Goal: Obtain resource: Download file/media

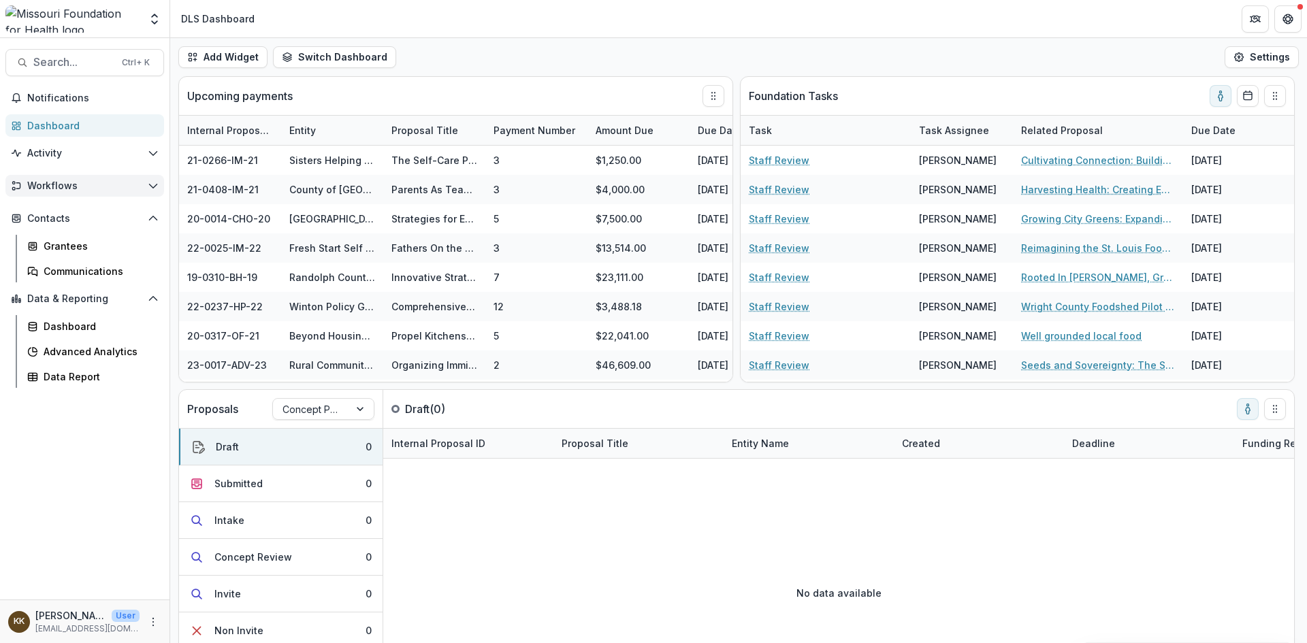
click at [39, 193] on button "Workflows" at bounding box center [84, 186] width 159 height 22
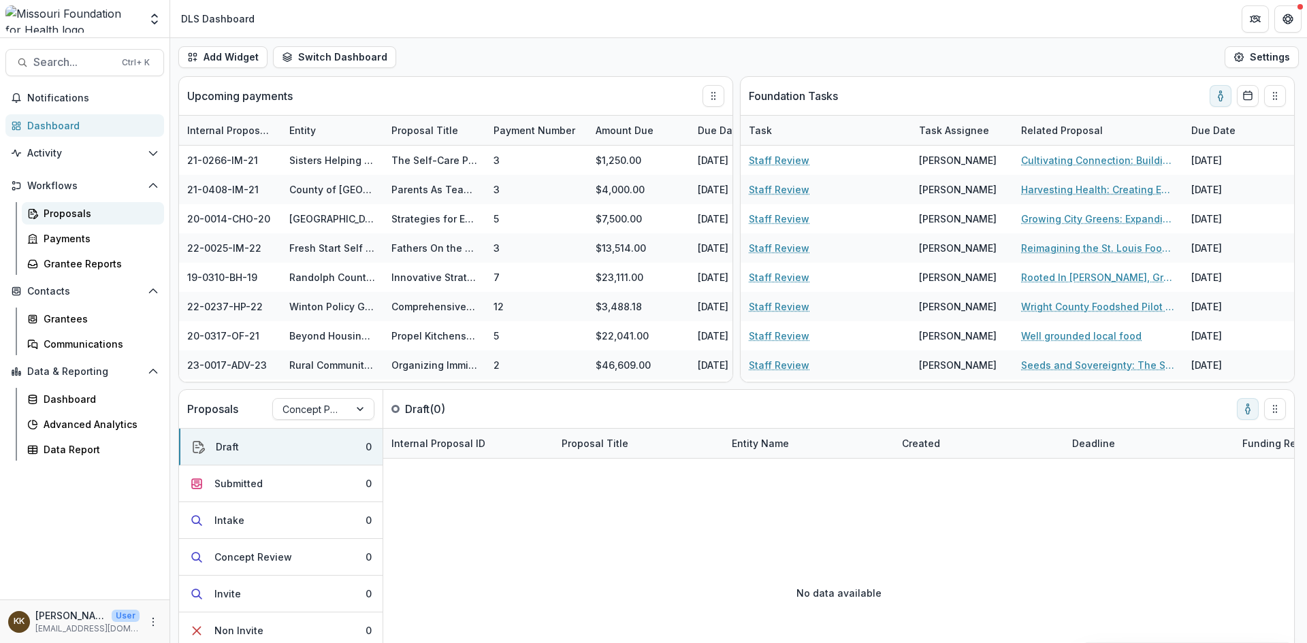
click at [61, 213] on div "Proposals" at bounding box center [99, 213] width 110 height 14
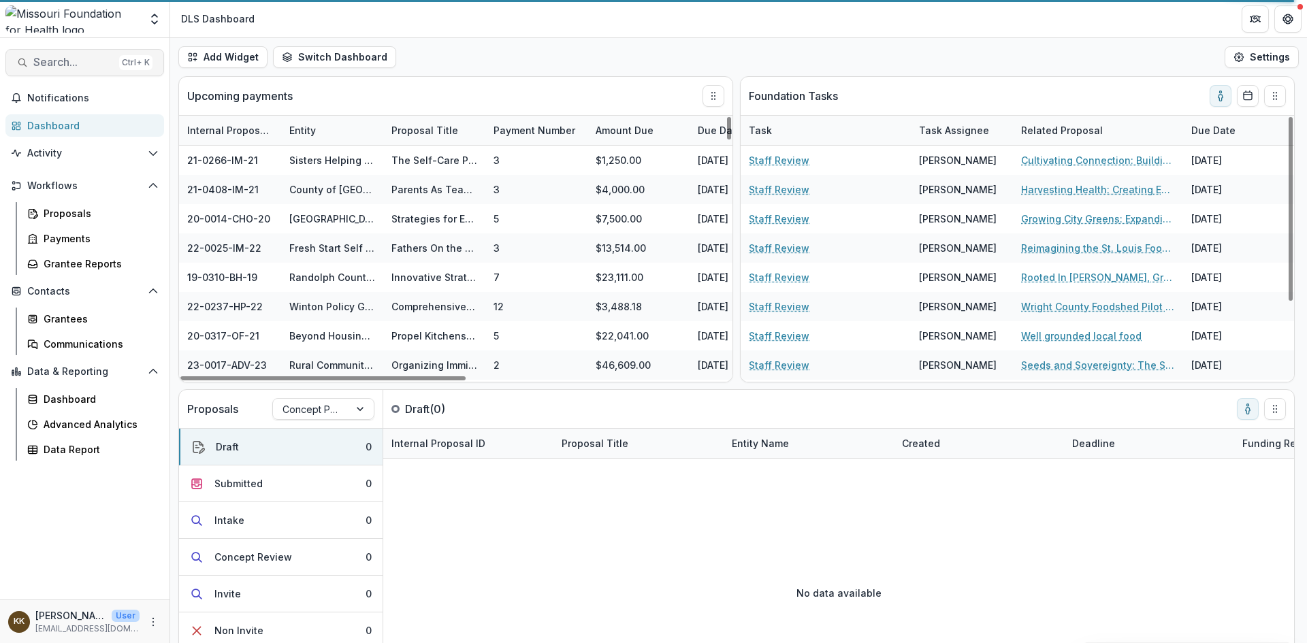
click at [88, 67] on span "Search..." at bounding box center [73, 62] width 80 height 13
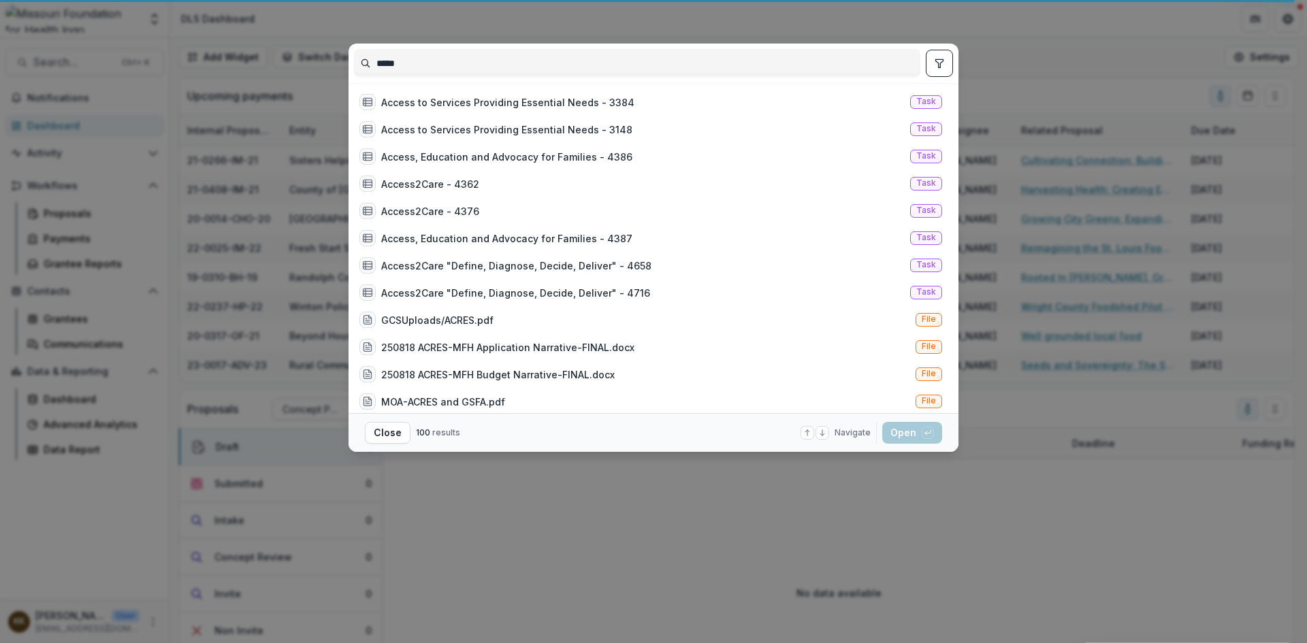
scroll to position [1905, 0]
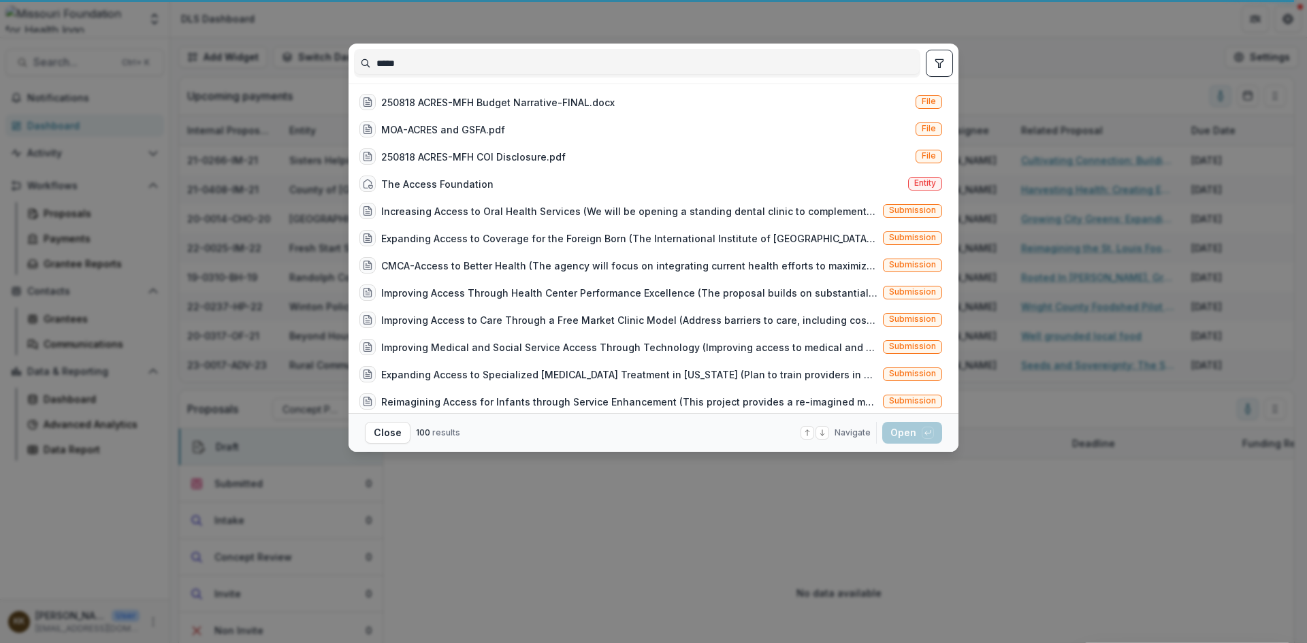
drag, startPoint x: 675, startPoint y: 68, endPoint x: 316, endPoint y: 50, distance: 359.1
click at [316, 50] on div "***** Access to Early Education in [US_STATE]:Pre-[MEDICAL_DATA] Lessons to Inf…" at bounding box center [653, 321] width 1307 height 643
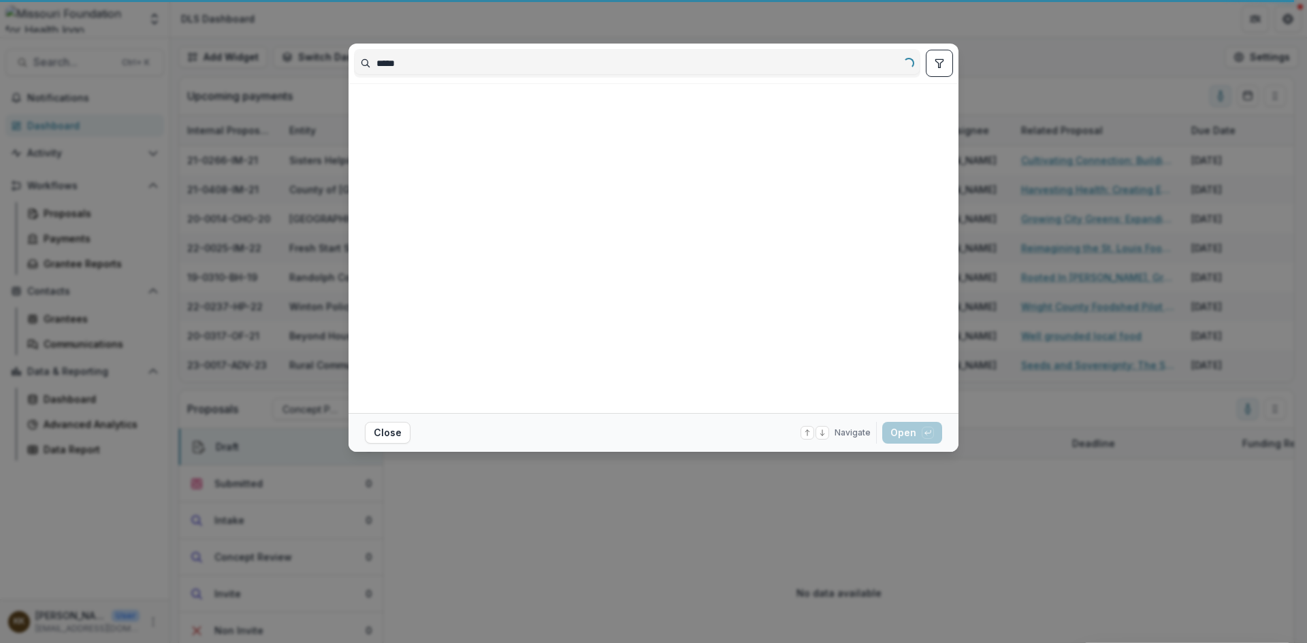
scroll to position [0, 0]
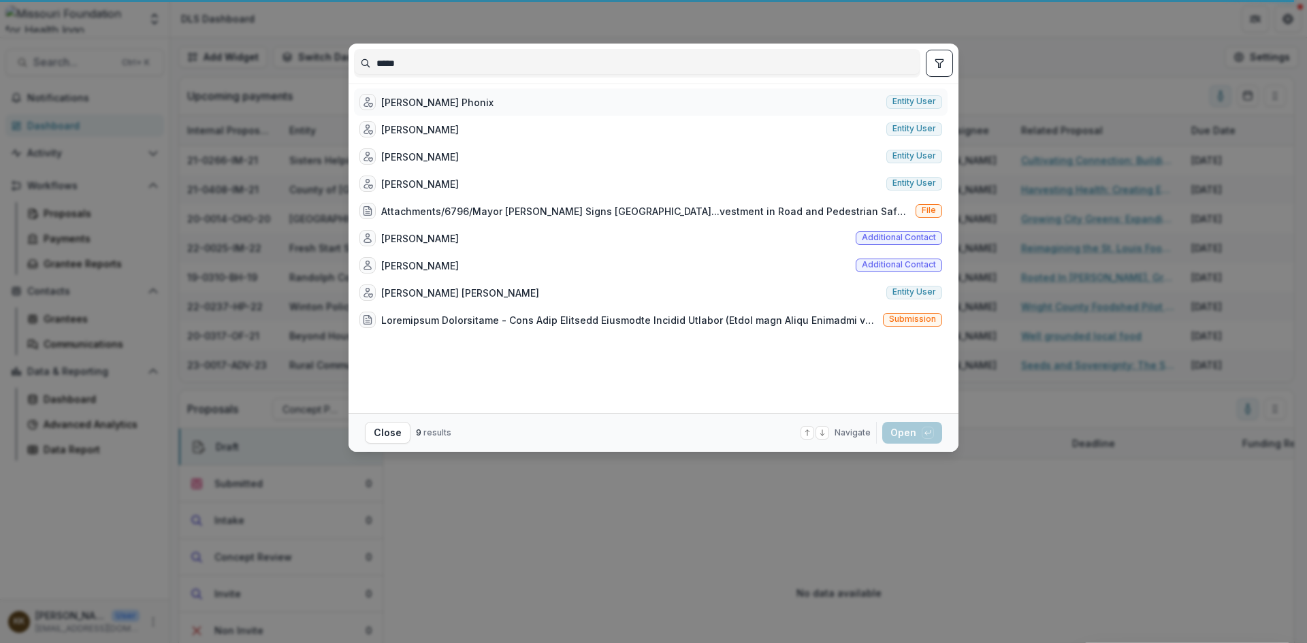
type input "*****"
click at [412, 106] on div "[PERSON_NAME] Phonix" at bounding box center [437, 102] width 112 height 14
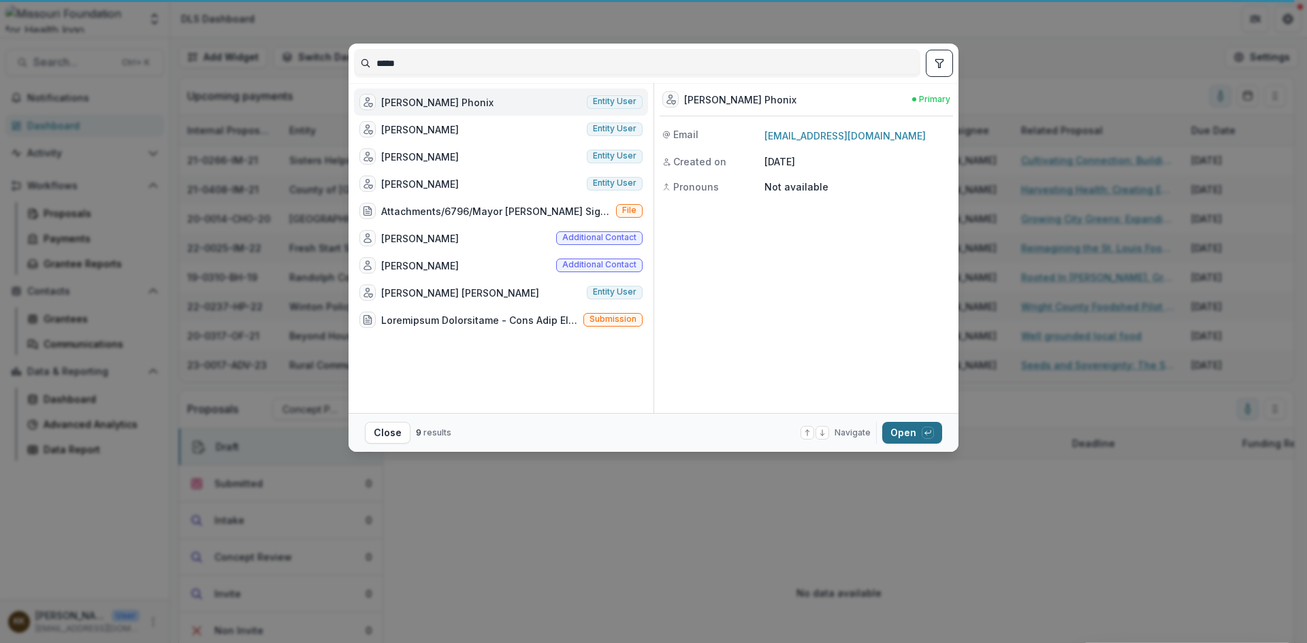
click at [902, 438] on button "Open with enter key" at bounding box center [912, 433] width 60 height 22
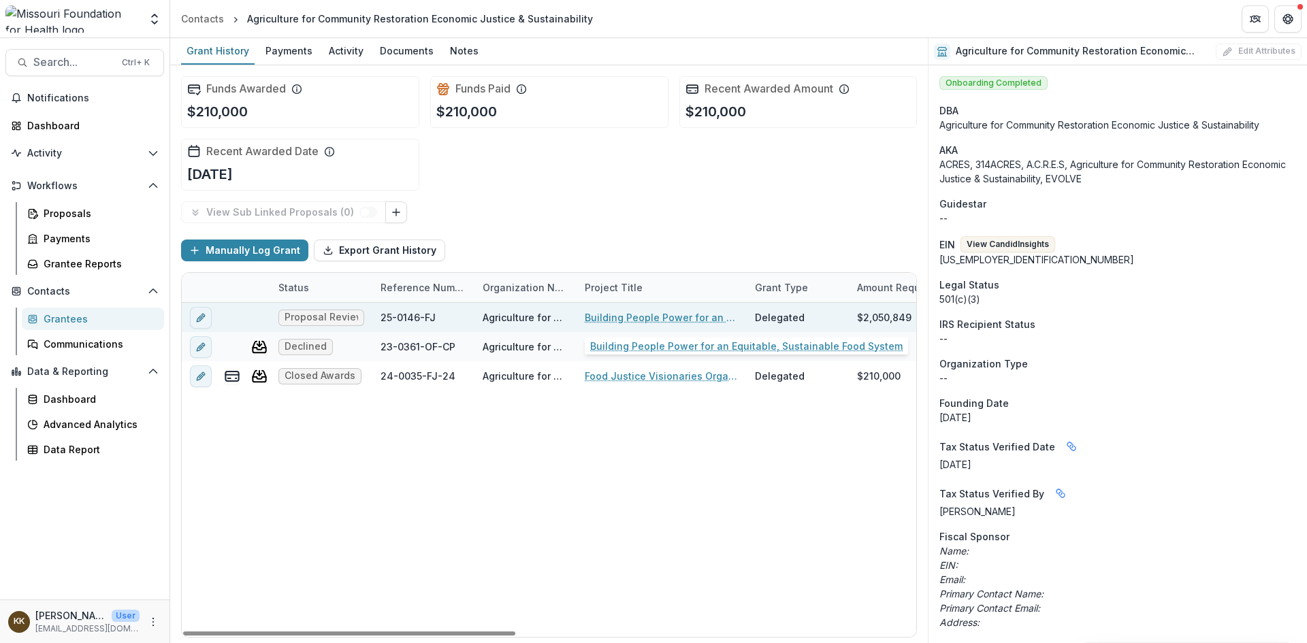
click at [624, 312] on link "Building People Power for an Equitable, Sustainable Food System" at bounding box center [662, 317] width 154 height 14
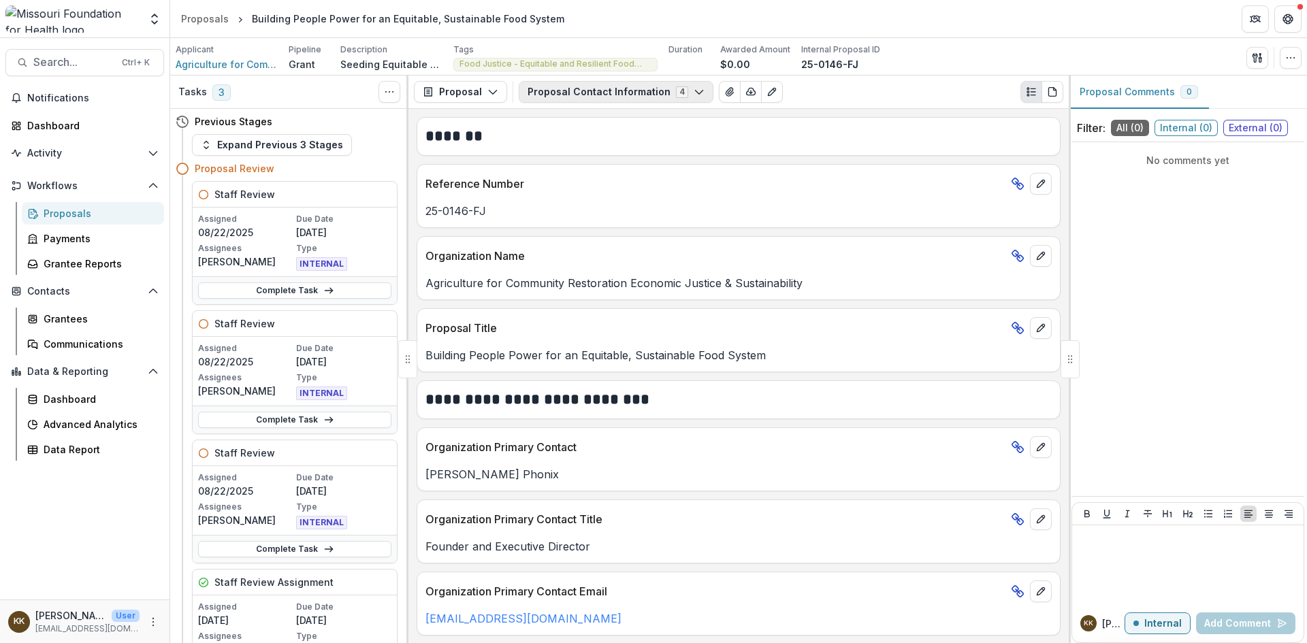
click at [582, 94] on button "Proposal Contact Information 4" at bounding box center [616, 92] width 195 height 22
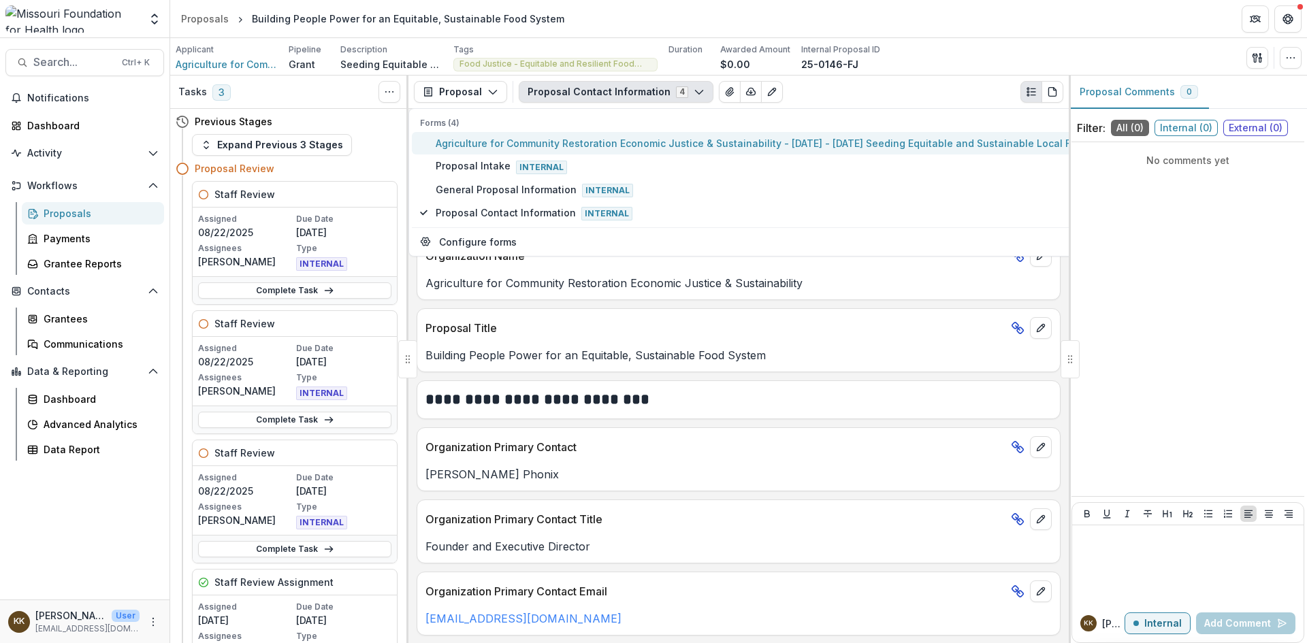
click at [598, 143] on span "Agriculture for Community Restoration Economic Justice & Sustainability - [DATE…" at bounding box center [783, 143] width 695 height 14
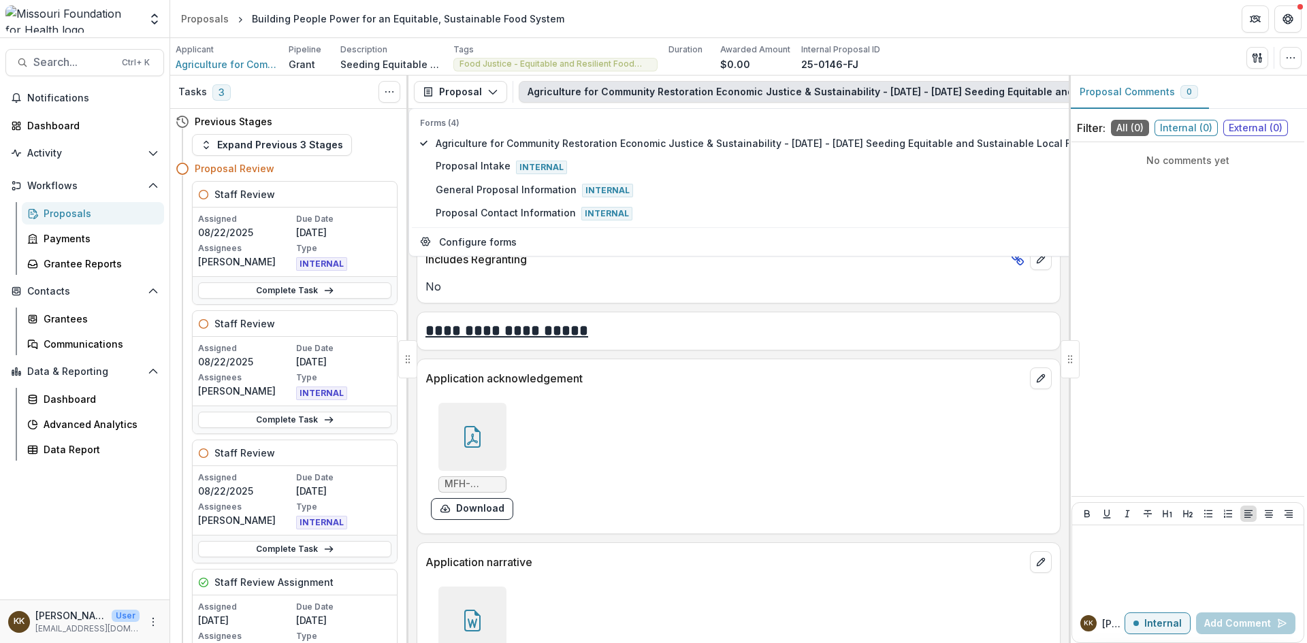
scroll to position [4287, 0]
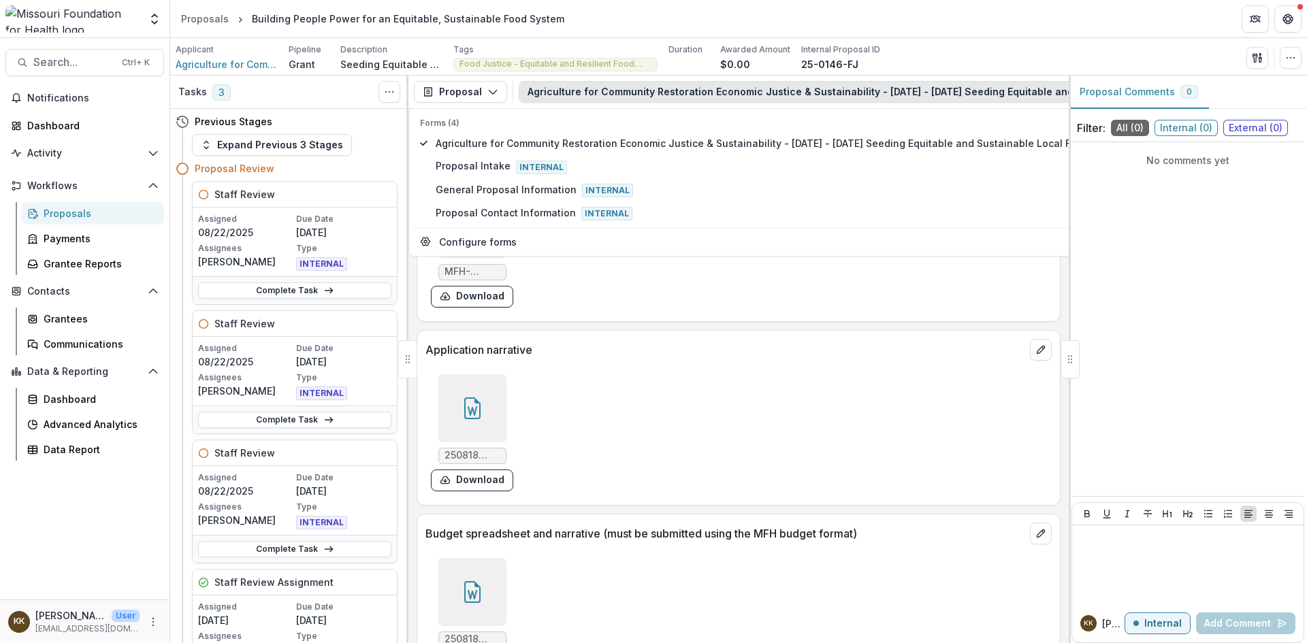
click at [467, 397] on icon at bounding box center [472, 408] width 22 height 22
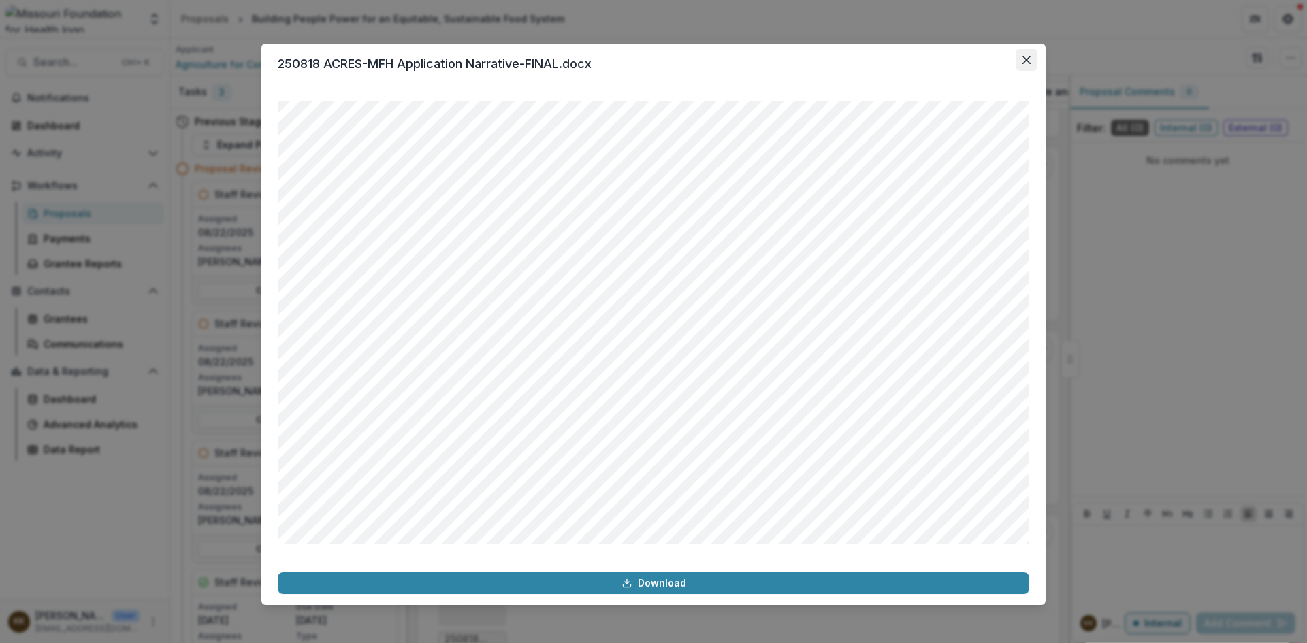
click at [1026, 56] on icon "Close" at bounding box center [1026, 60] width 8 height 8
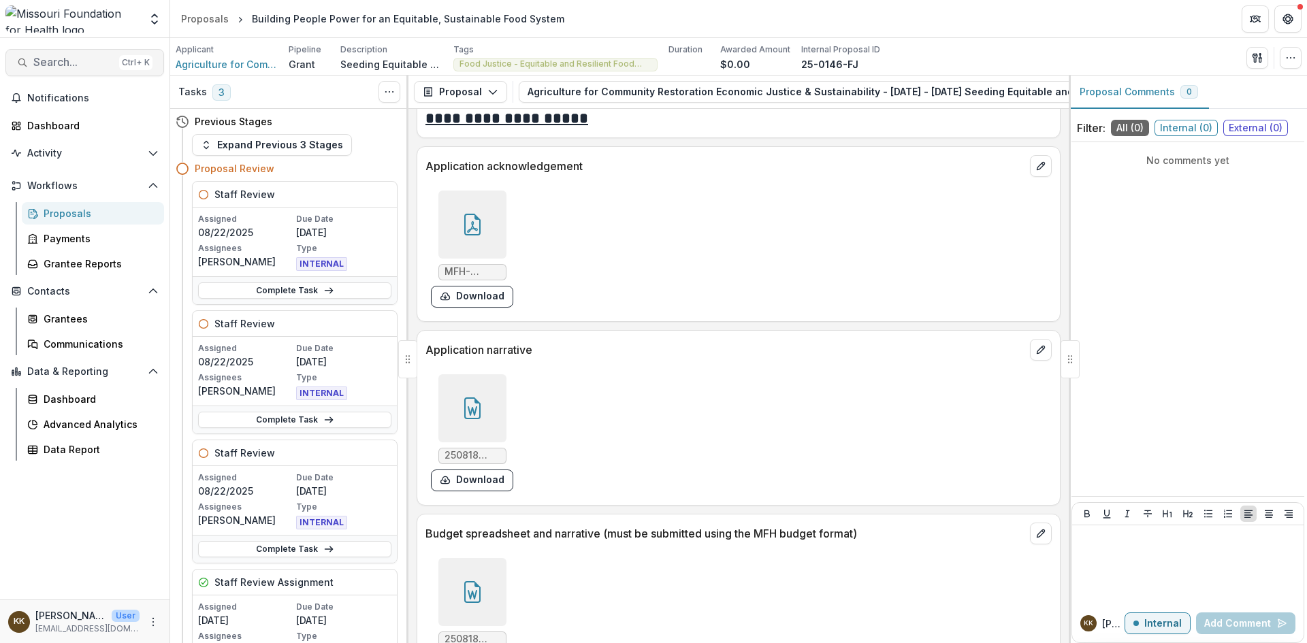
click at [82, 60] on span "Search..." at bounding box center [73, 62] width 80 height 13
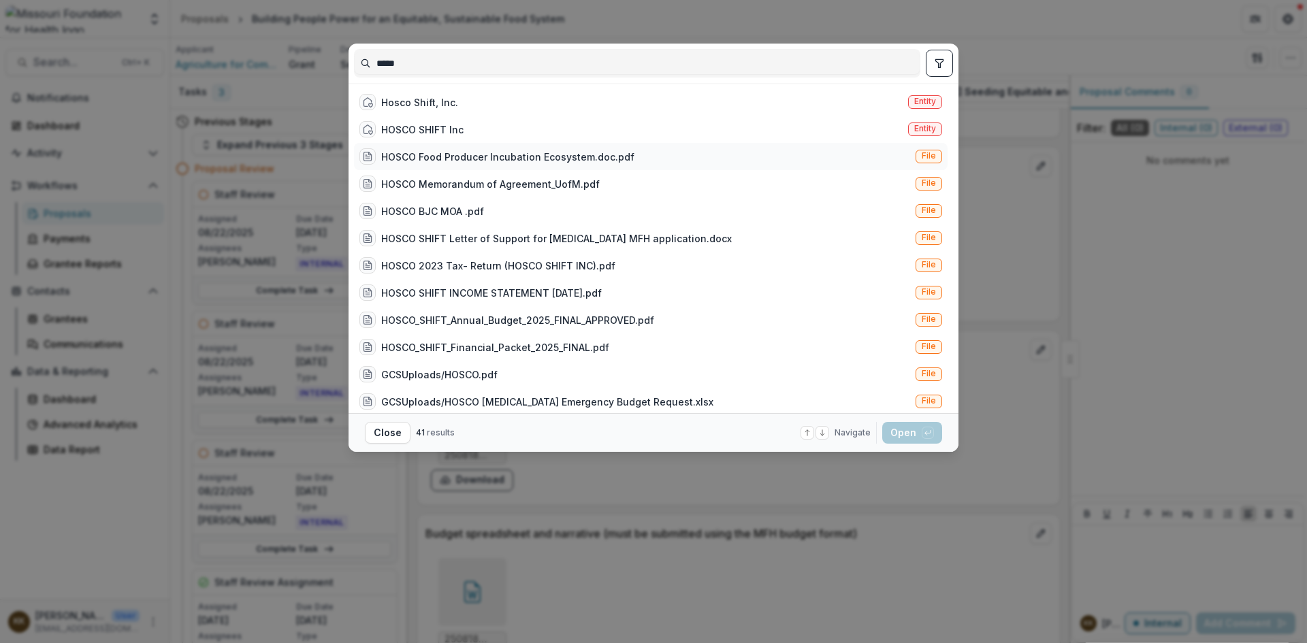
type input "*****"
click at [446, 152] on div "HOSCO Food Producer Incubation Ecosystem.doc.pdf" at bounding box center [507, 157] width 253 height 14
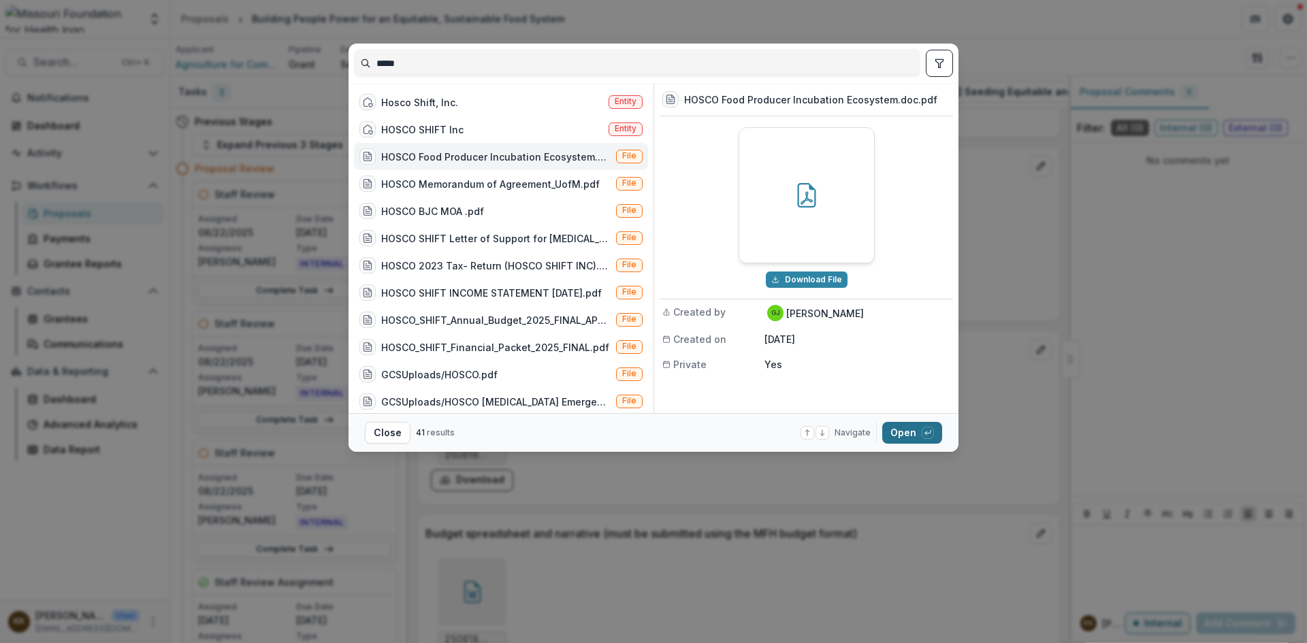
click at [912, 428] on button "Open with enter key" at bounding box center [912, 433] width 60 height 22
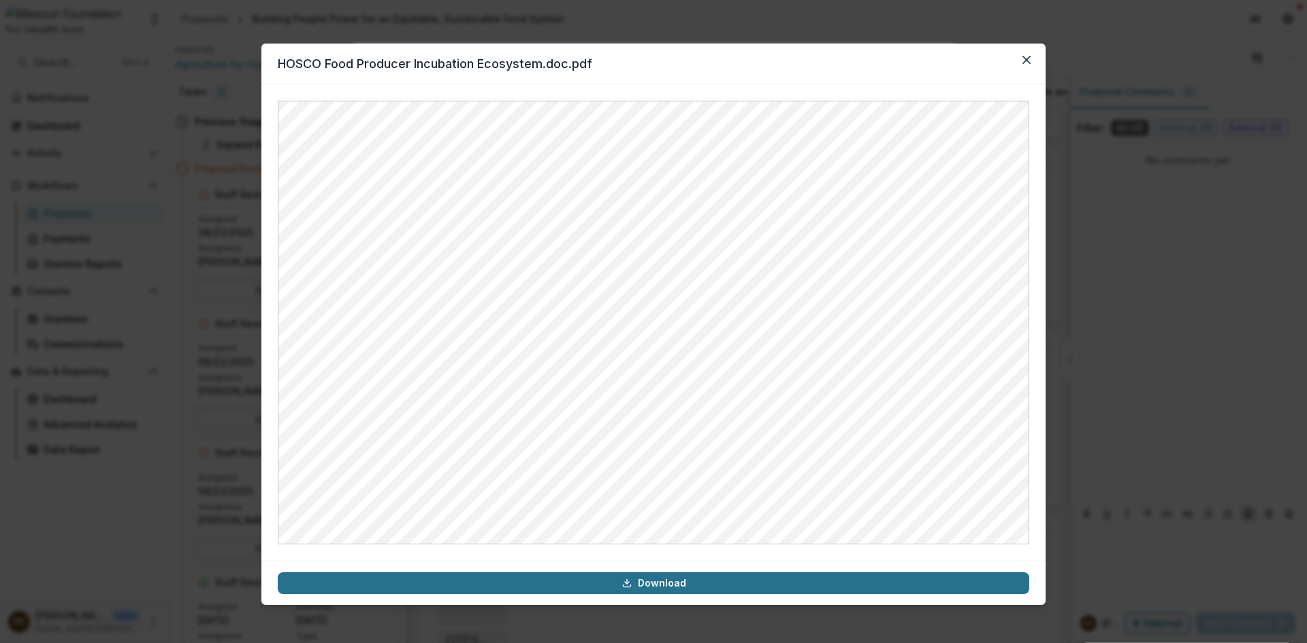
click at [700, 583] on link "Download" at bounding box center [653, 583] width 751 height 22
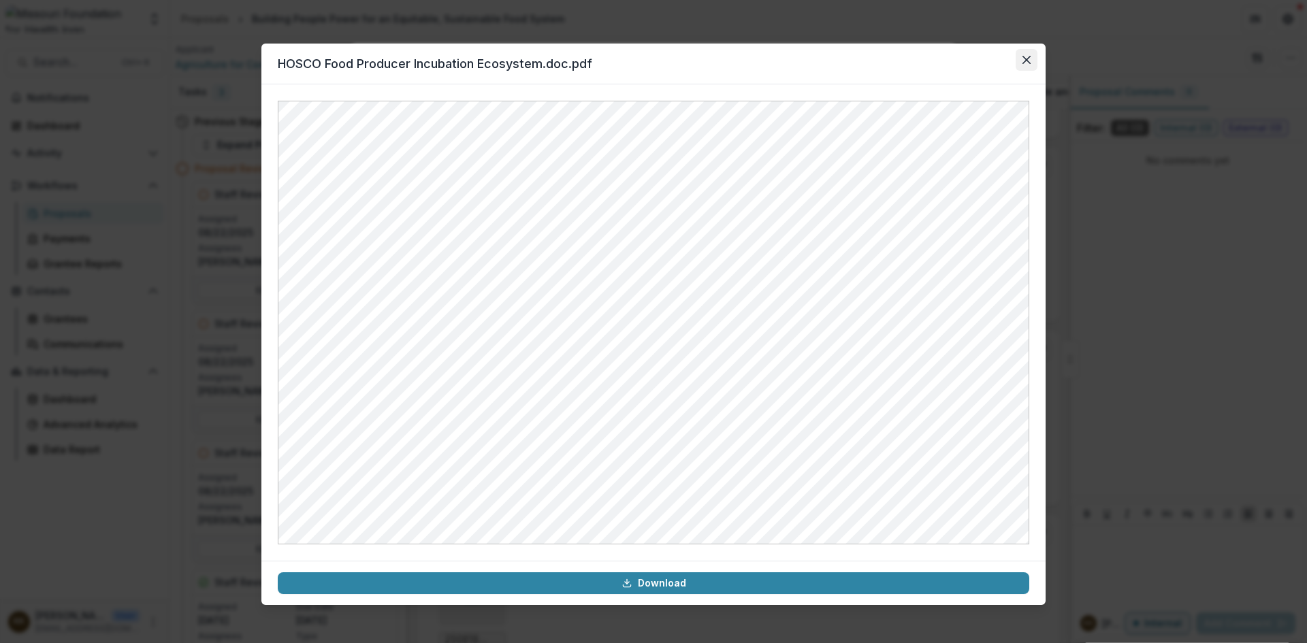
click at [1025, 60] on icon "Close" at bounding box center [1026, 60] width 8 height 8
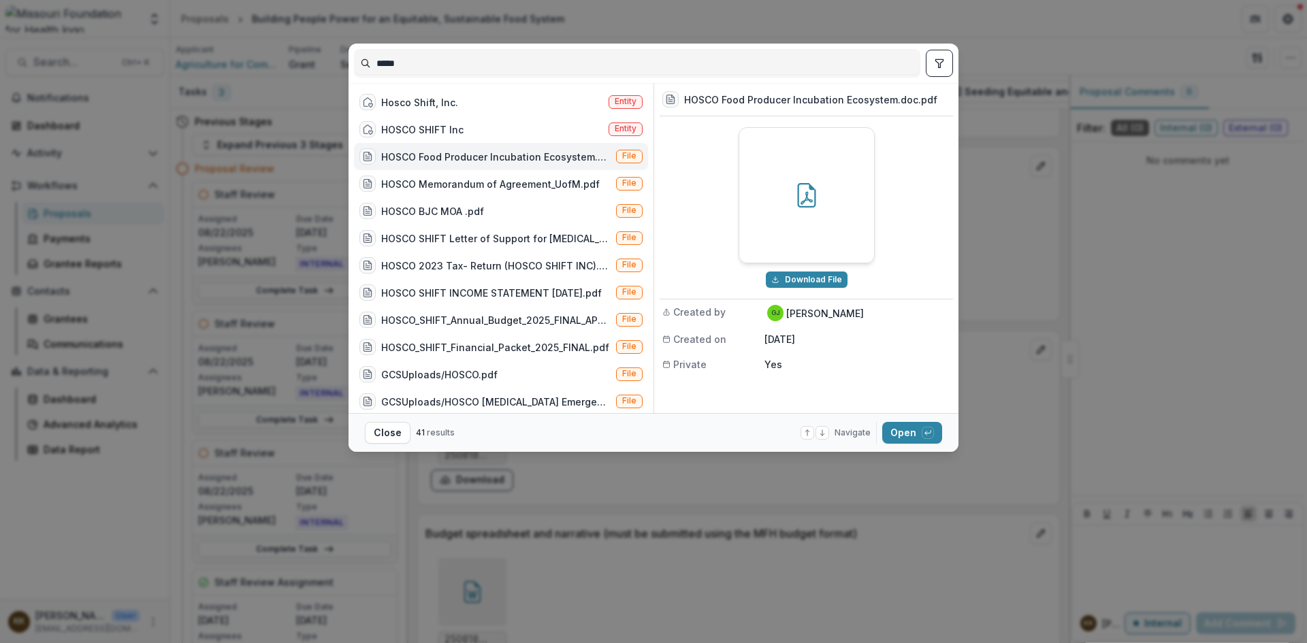
click at [1030, 280] on div "***** Hosco Shift, Inc. Entity HOSCO SHIFT Inc Entity HOSCO Food Producer Incub…" at bounding box center [653, 321] width 1307 height 643
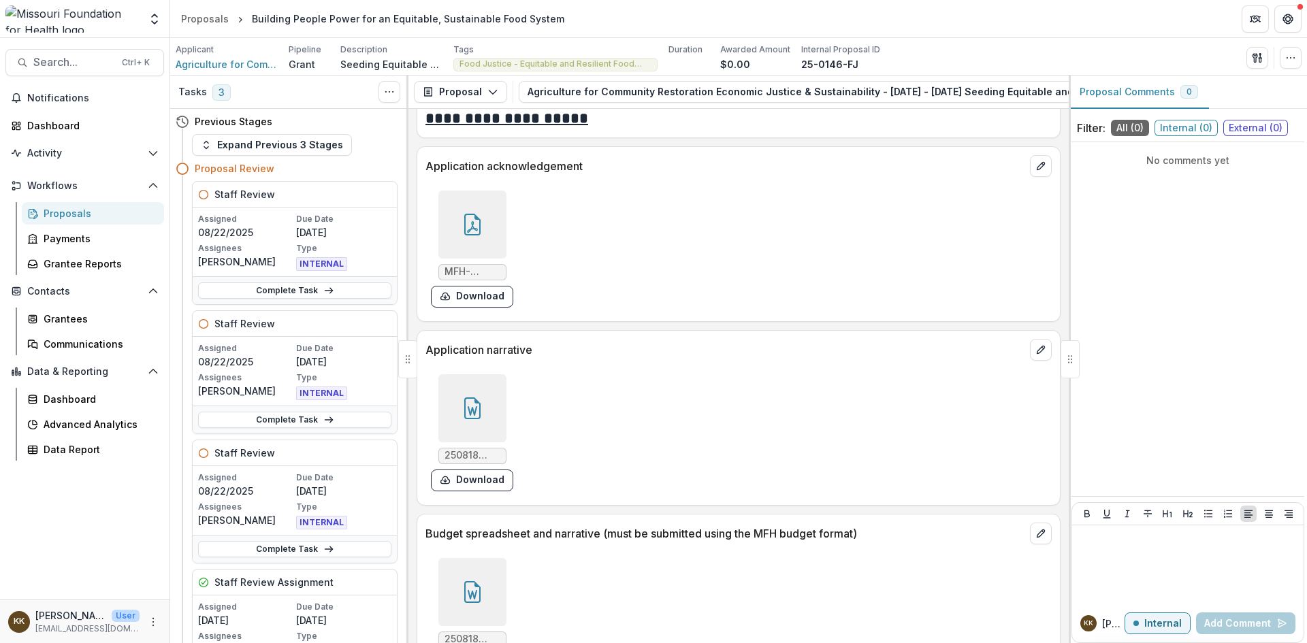
click at [65, 214] on div "Proposals" at bounding box center [99, 213] width 110 height 14
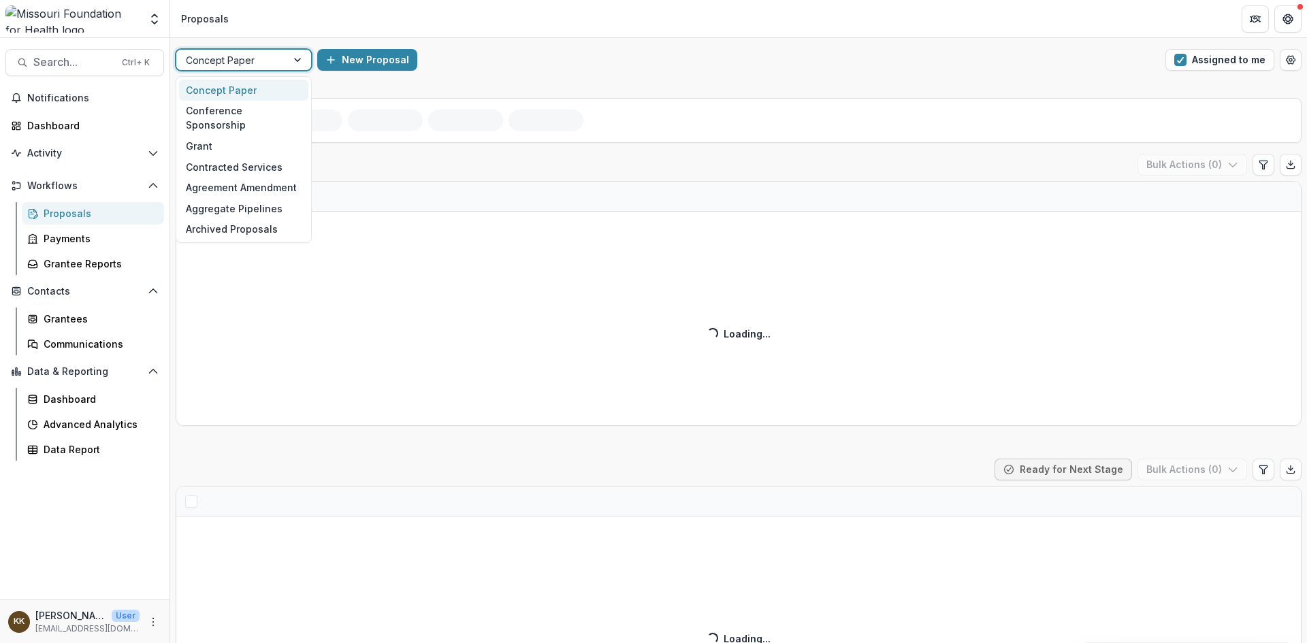
click at [248, 58] on div at bounding box center [231, 60] width 91 height 17
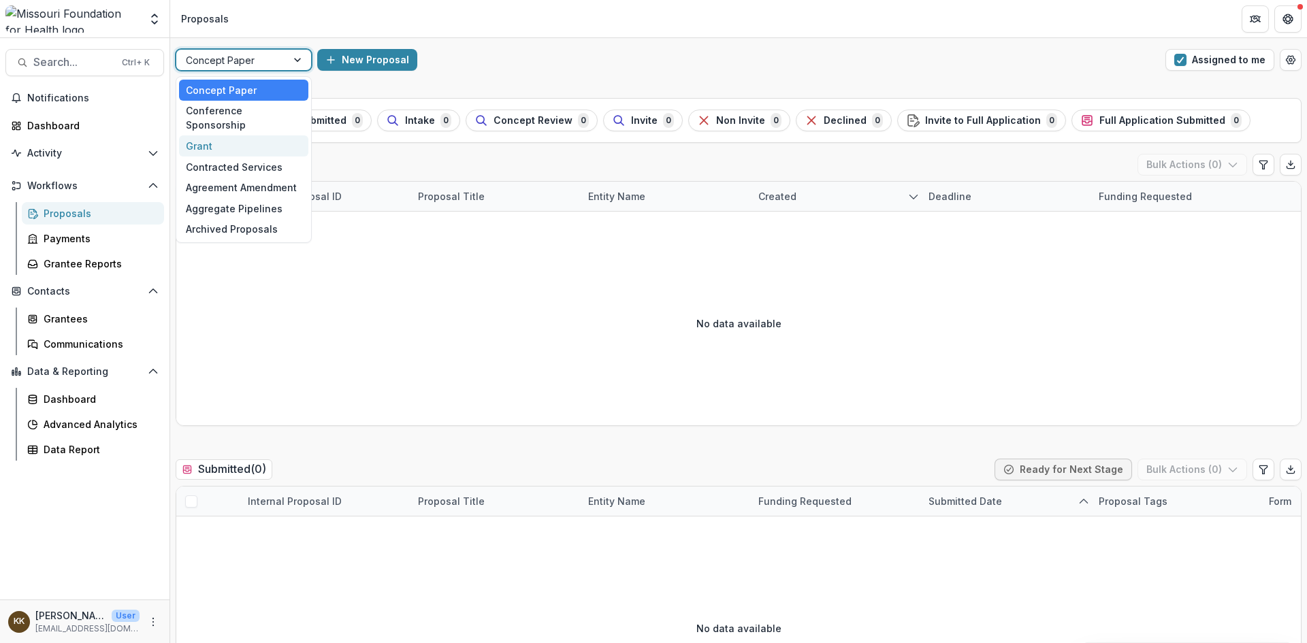
click at [237, 139] on div "Grant" at bounding box center [243, 145] width 129 height 21
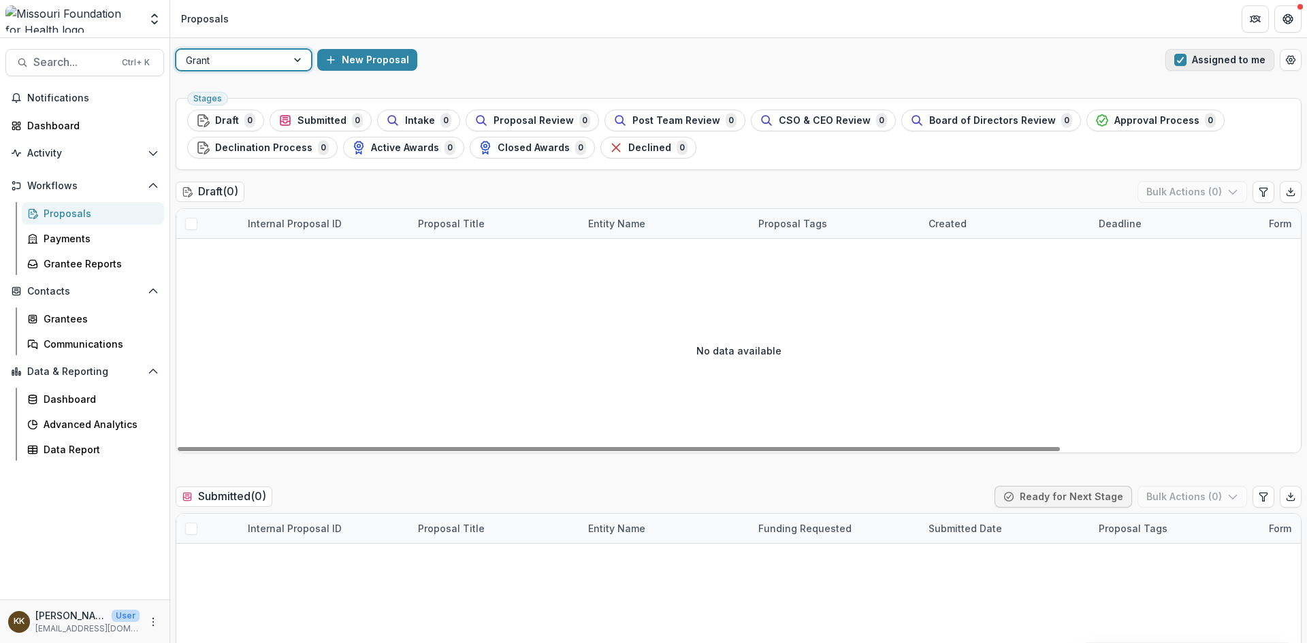
click at [1219, 61] on button "Assigned to me" at bounding box center [1219, 60] width 109 height 22
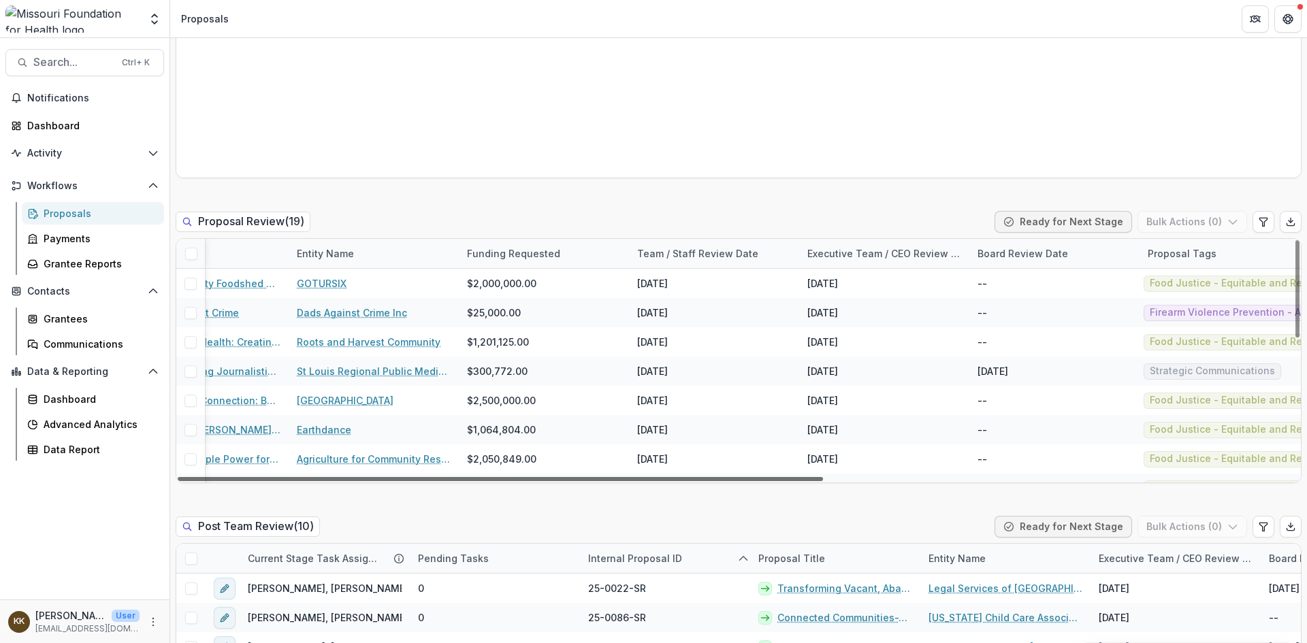
scroll to position [0, 815]
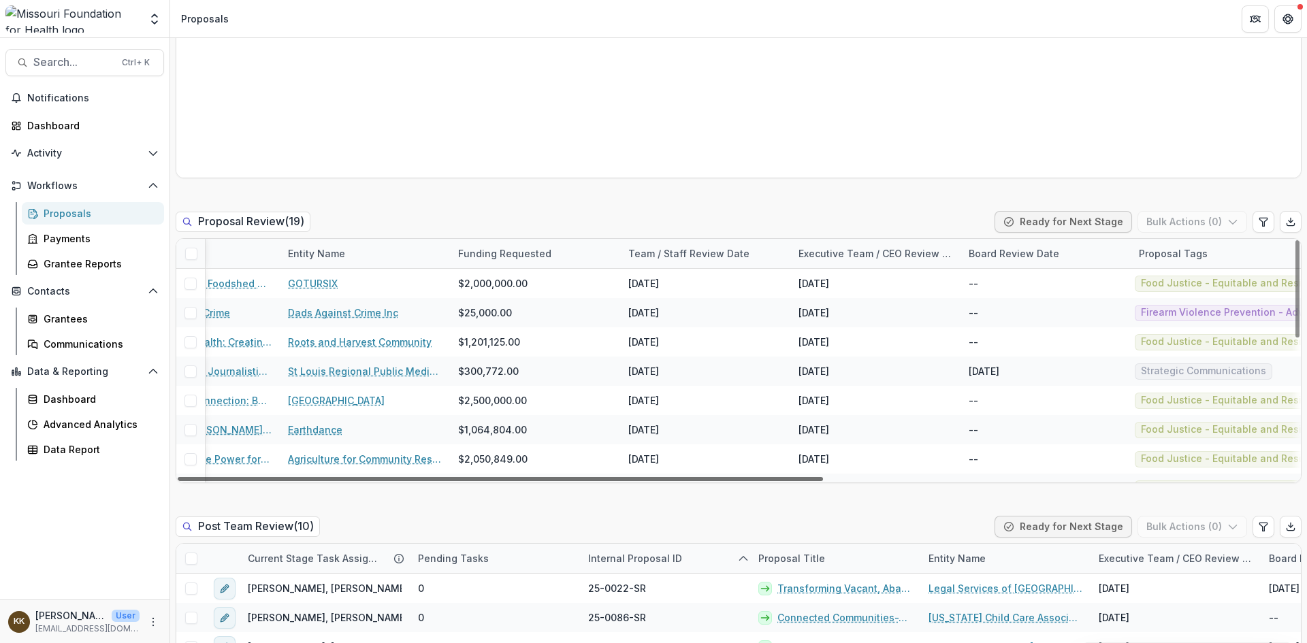
drag, startPoint x: 760, startPoint y: 478, endPoint x: 1245, endPoint y: 479, distance: 485.2
click at [823, 479] on div at bounding box center [500, 479] width 645 height 4
click at [1170, 258] on div "Proposal Tags" at bounding box center [1172, 253] width 85 height 14
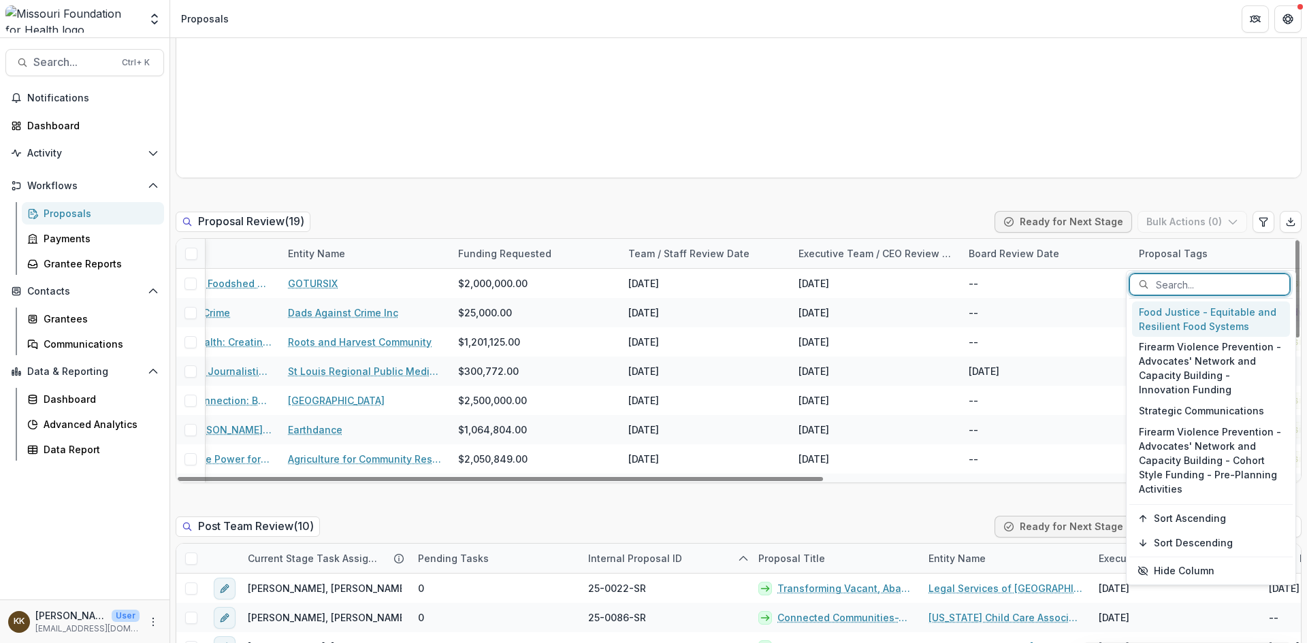
click at [1168, 325] on div "Food Justice - Equitable and Resilient Food Systems" at bounding box center [1211, 318] width 158 height 35
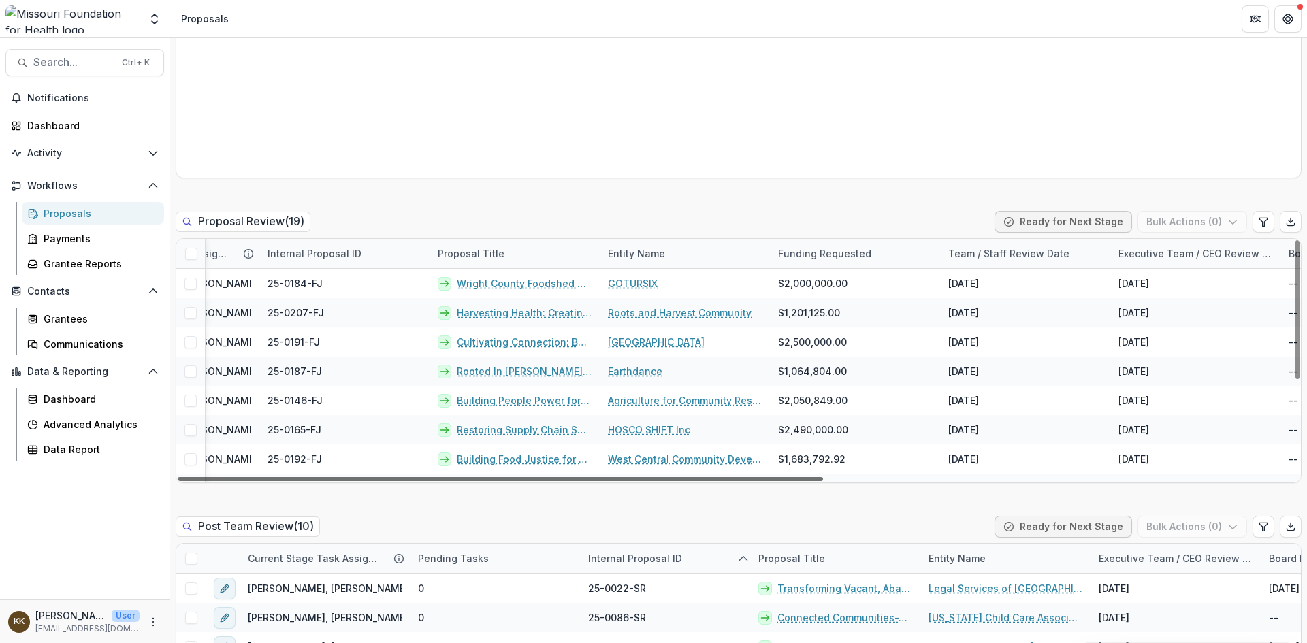
scroll to position [0, 623]
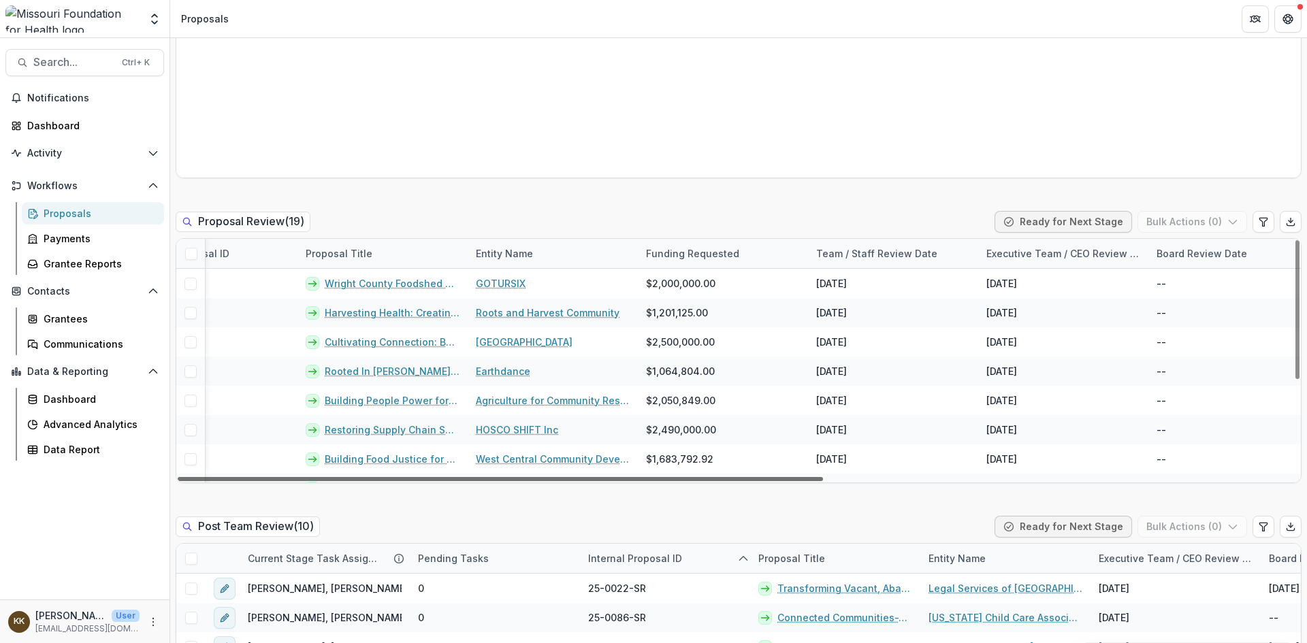
drag, startPoint x: 855, startPoint y: 478, endPoint x: 744, endPoint y: 480, distance: 110.2
click at [744, 480] on div at bounding box center [500, 479] width 645 height 4
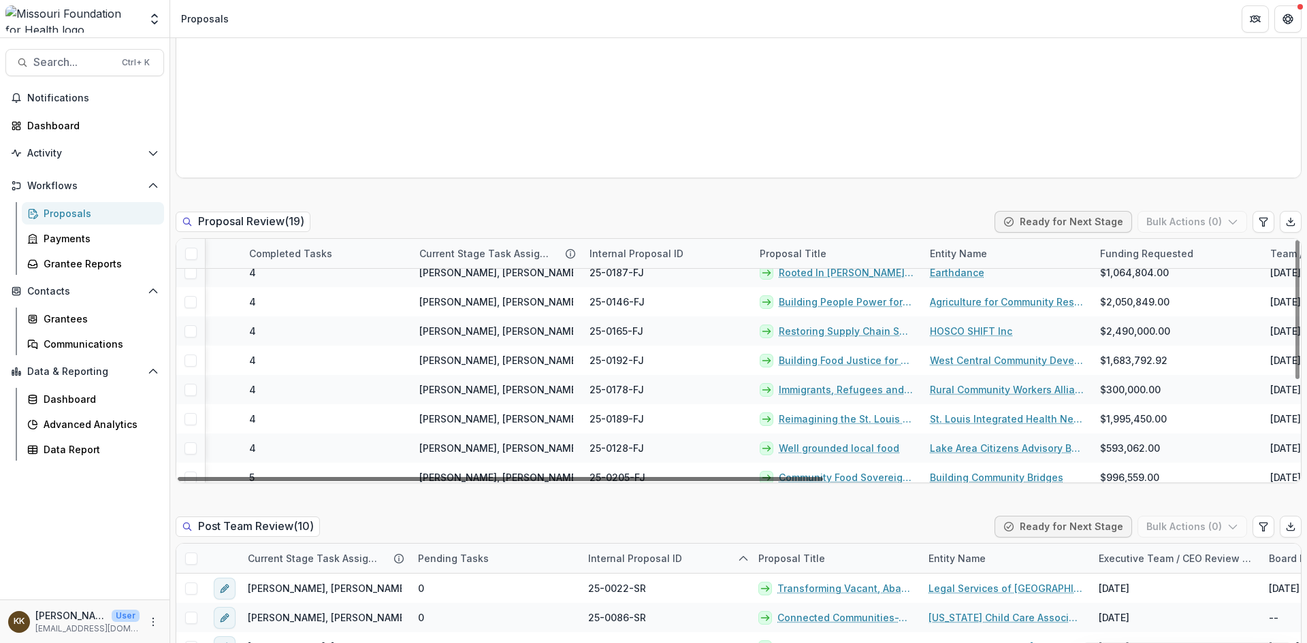
scroll to position [99, 139]
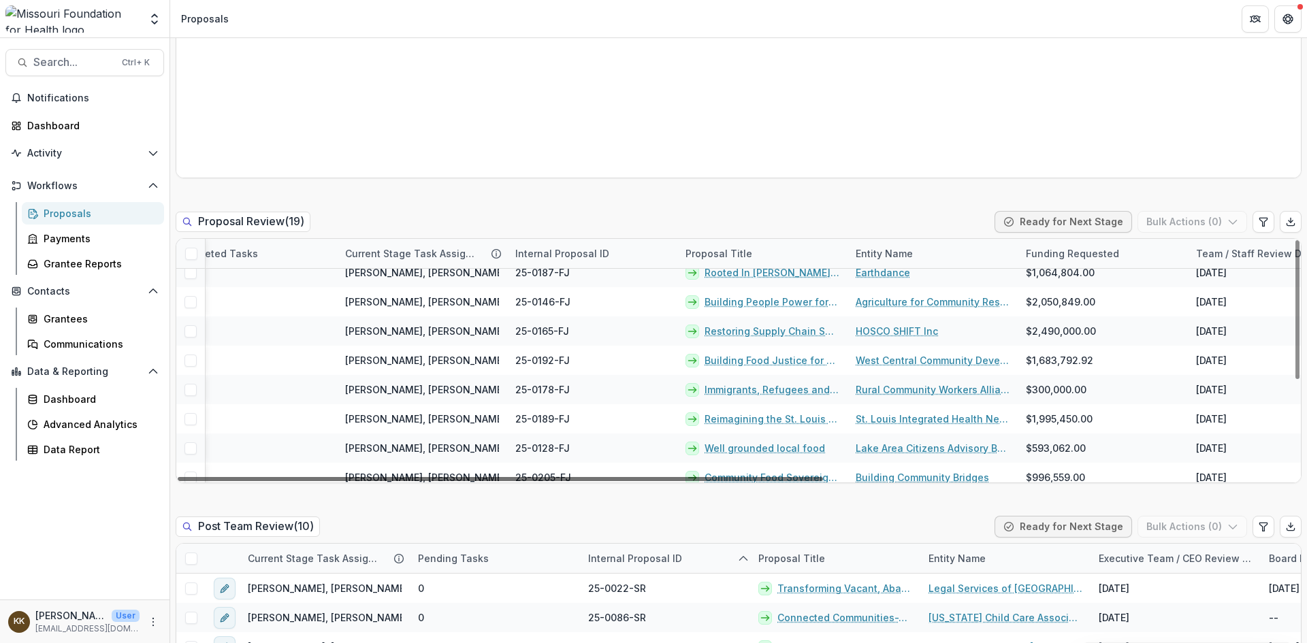
drag, startPoint x: 1033, startPoint y: 476, endPoint x: 815, endPoint y: 479, distance: 217.8
click at [815, 479] on div at bounding box center [500, 479] width 645 height 4
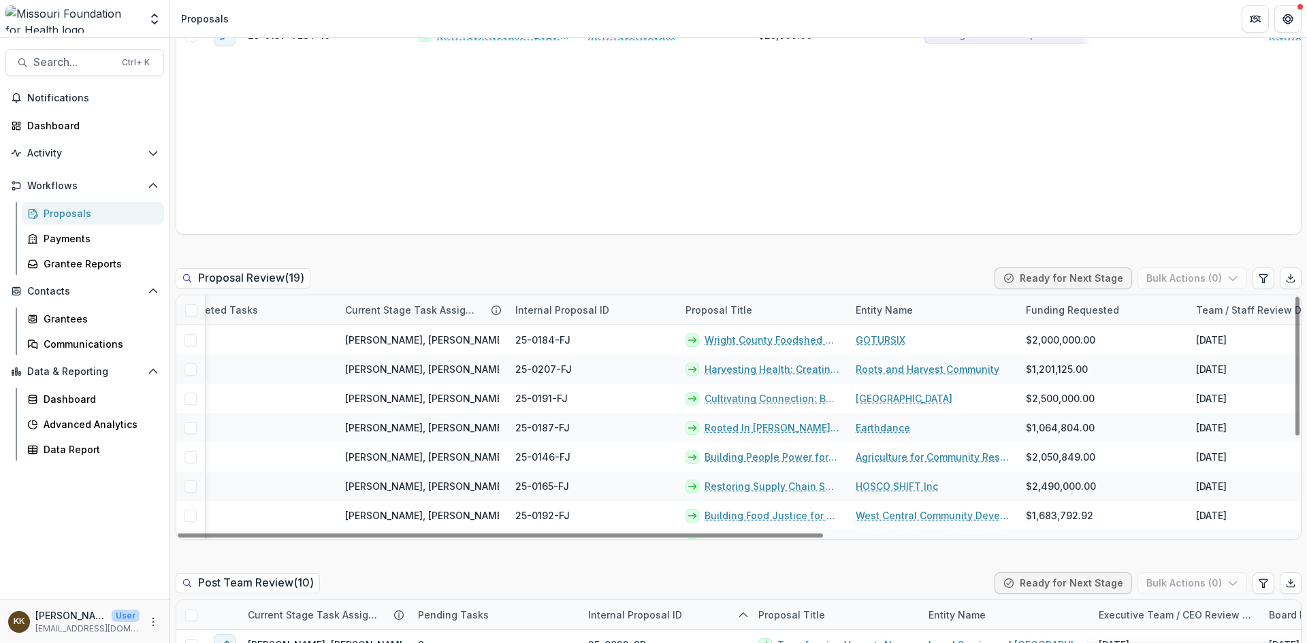
scroll to position [817, 0]
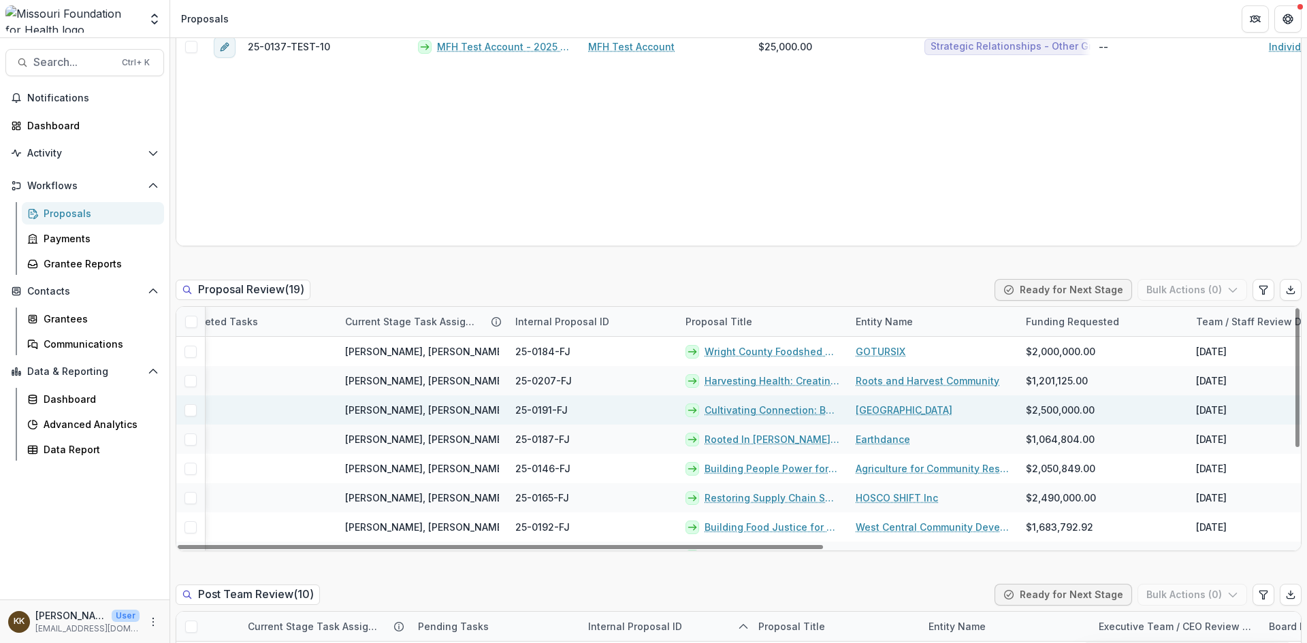
click at [759, 408] on link "Cultivating Connection: Building a Human-Scale Food System" at bounding box center [771, 410] width 135 height 14
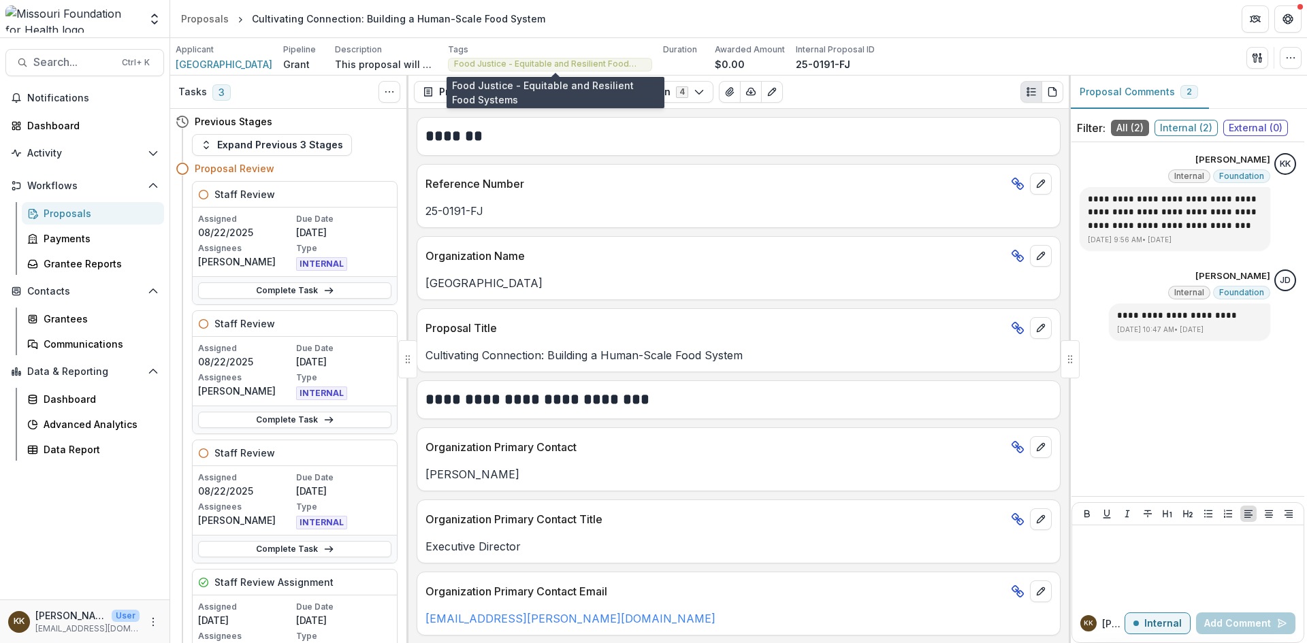
click at [580, 62] on span "Food Justice - Equitable and Resilient Food Systems" at bounding box center [550, 64] width 192 height 10
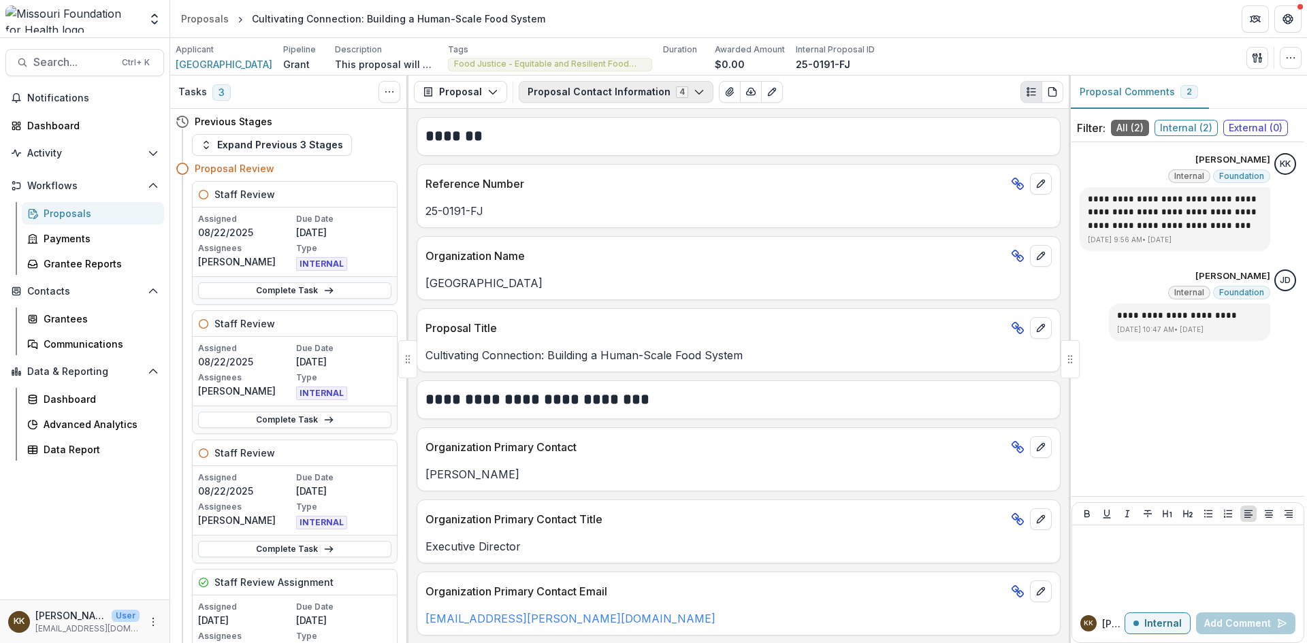
click at [601, 91] on button "Proposal Contact Information 4" at bounding box center [616, 92] width 195 height 22
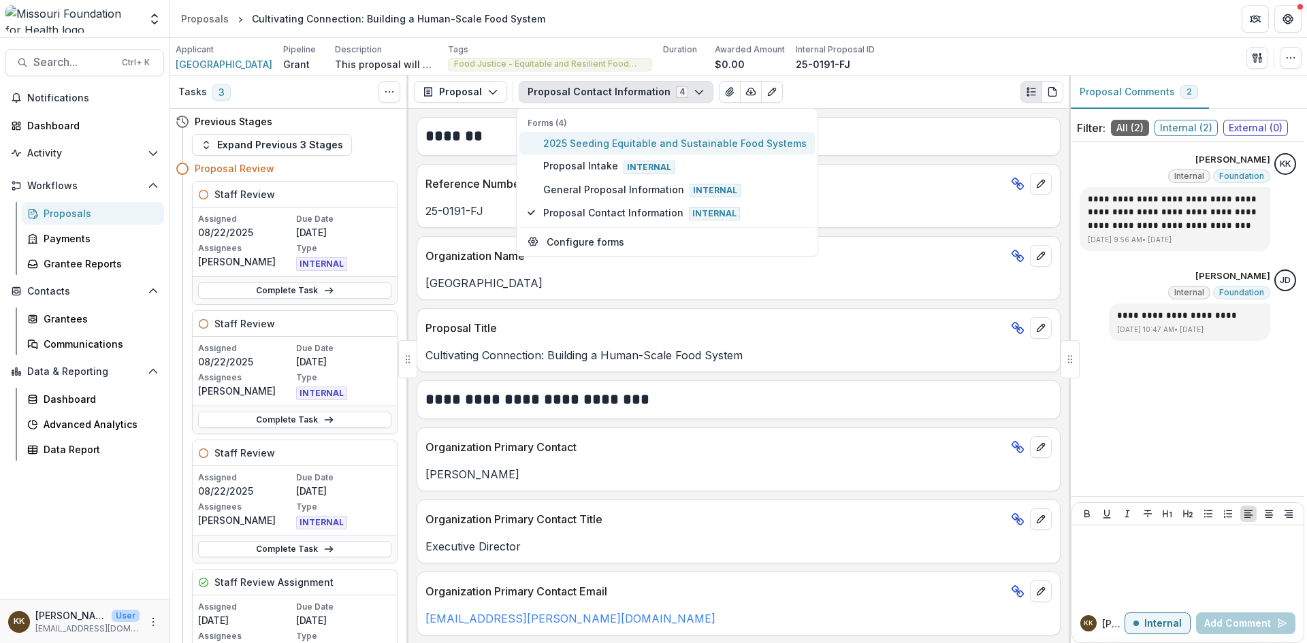
click at [612, 144] on span "2025 Seeding Equitable and Sustainable Food Systems" at bounding box center [674, 143] width 263 height 14
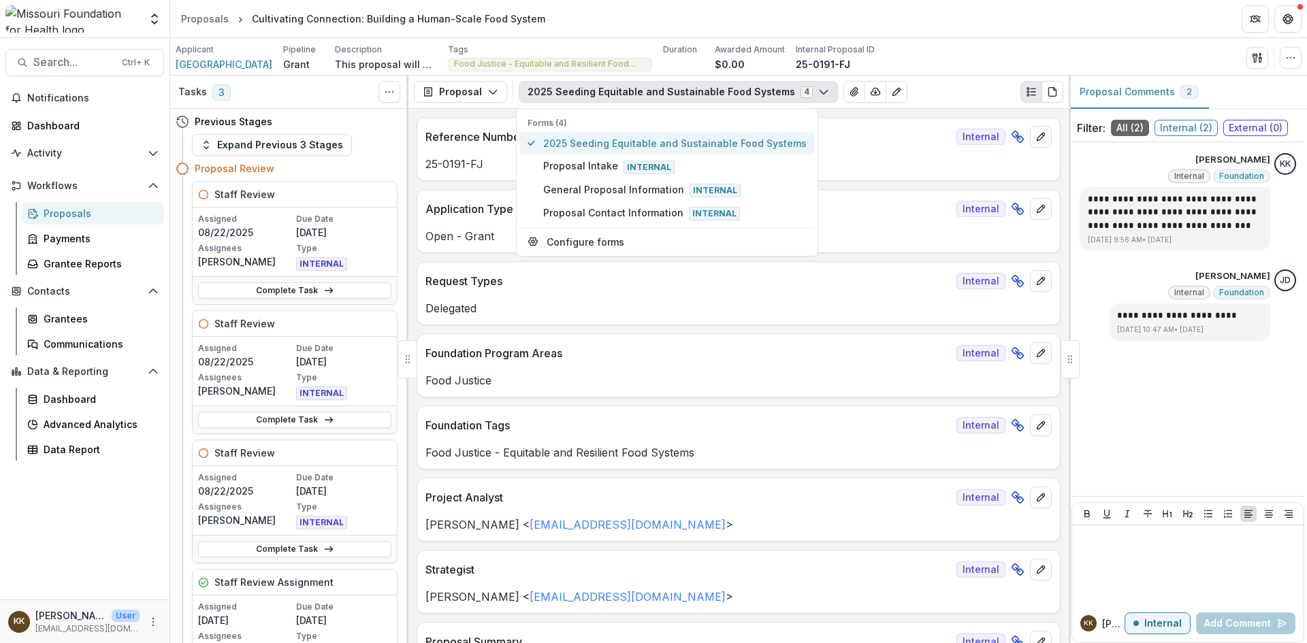
click at [691, 146] on span "2025 Seeding Equitable and Sustainable Food Systems" at bounding box center [674, 143] width 263 height 14
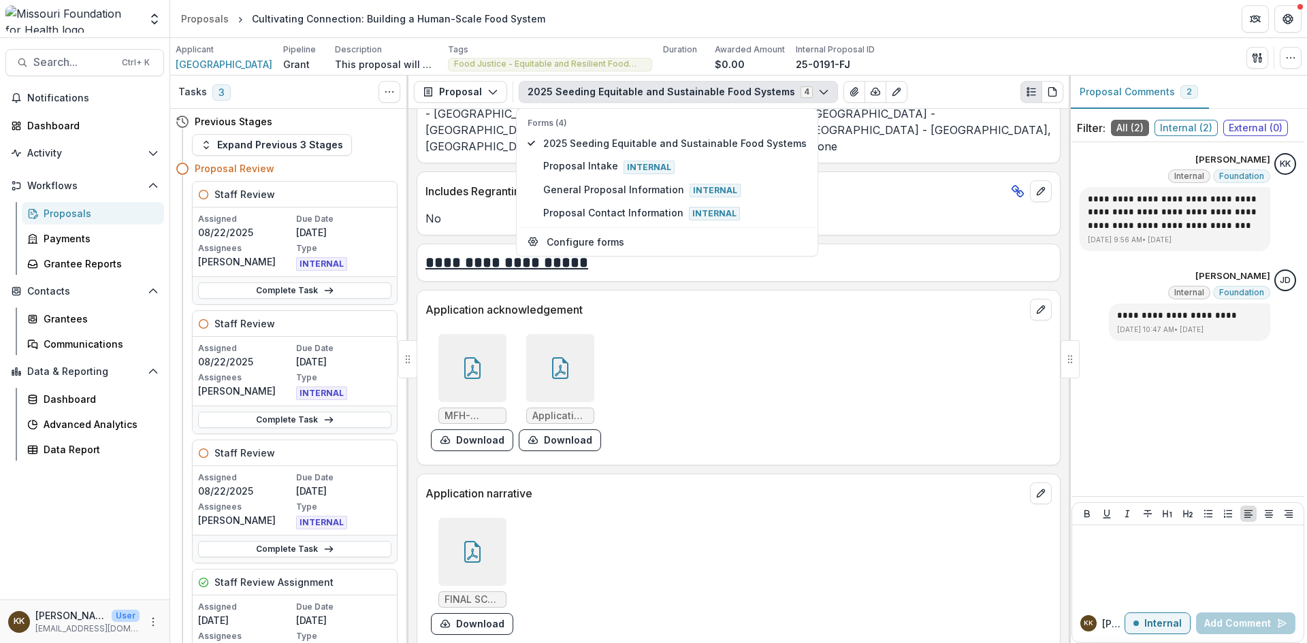
scroll to position [4219, 0]
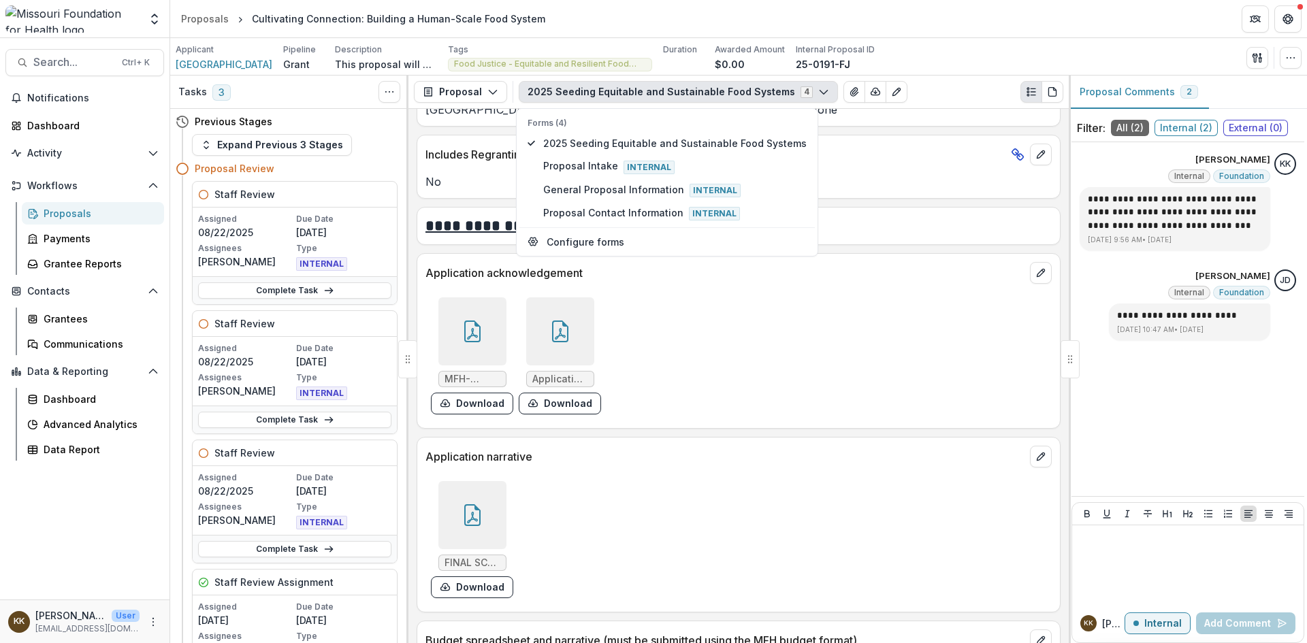
click at [484, 484] on div at bounding box center [472, 515] width 68 height 68
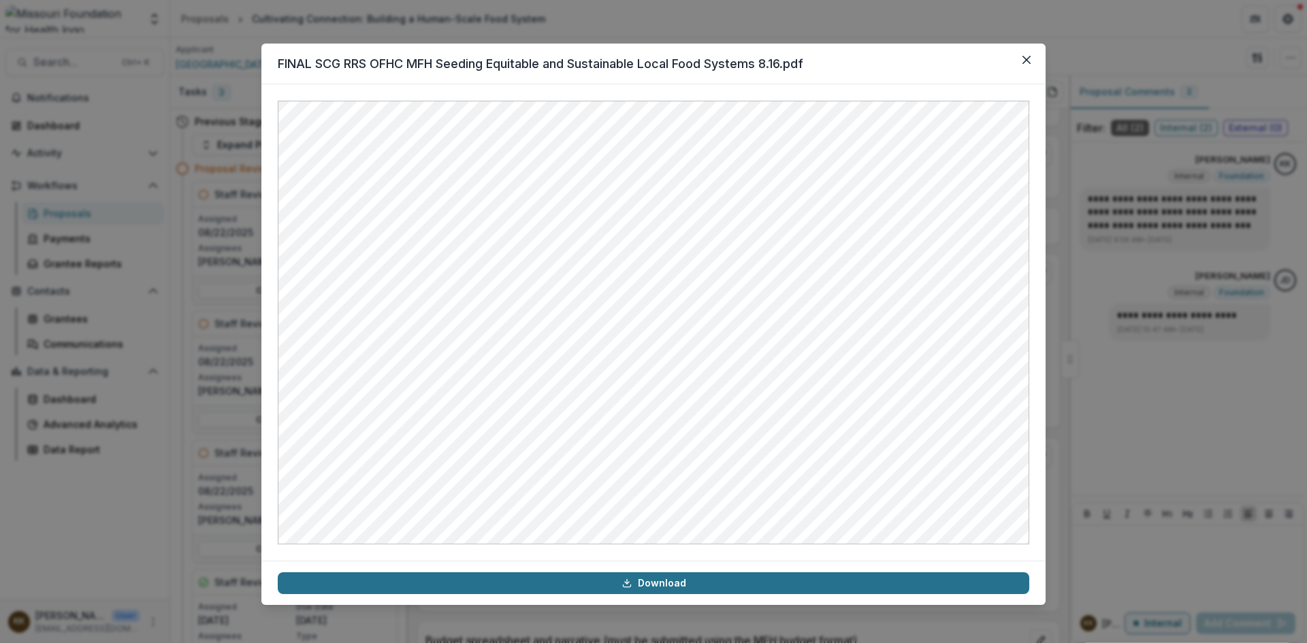
click at [678, 587] on link "Download" at bounding box center [653, 583] width 751 height 22
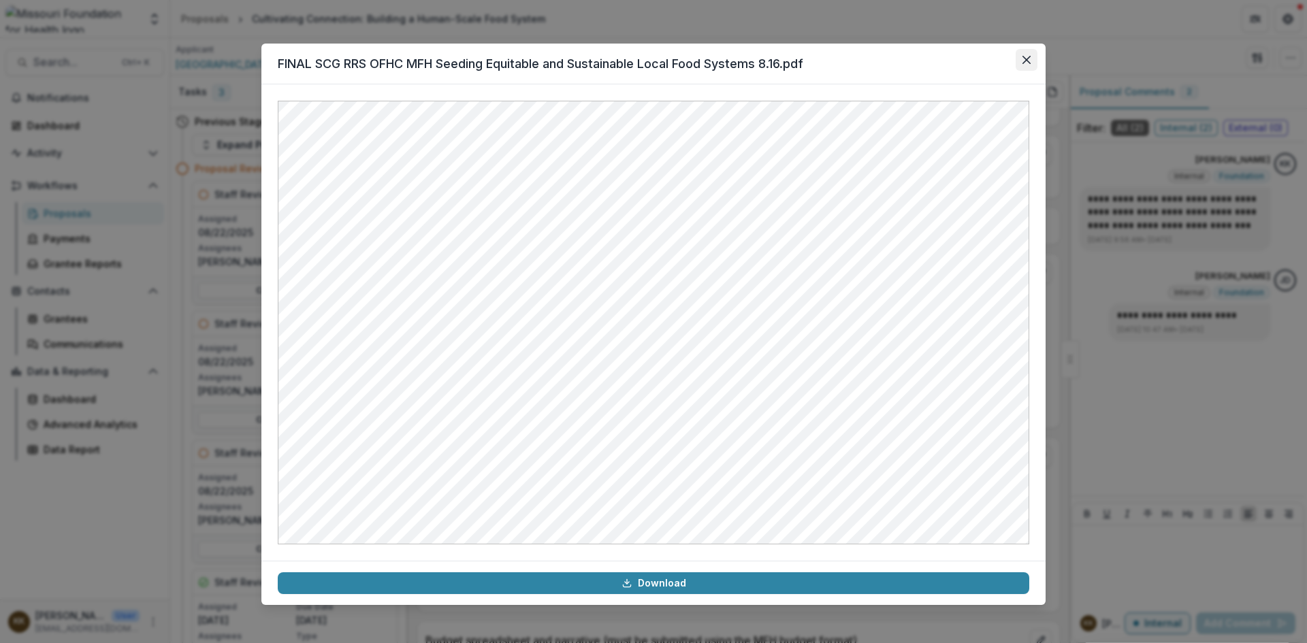
click at [1030, 59] on icon "Close" at bounding box center [1026, 60] width 8 height 8
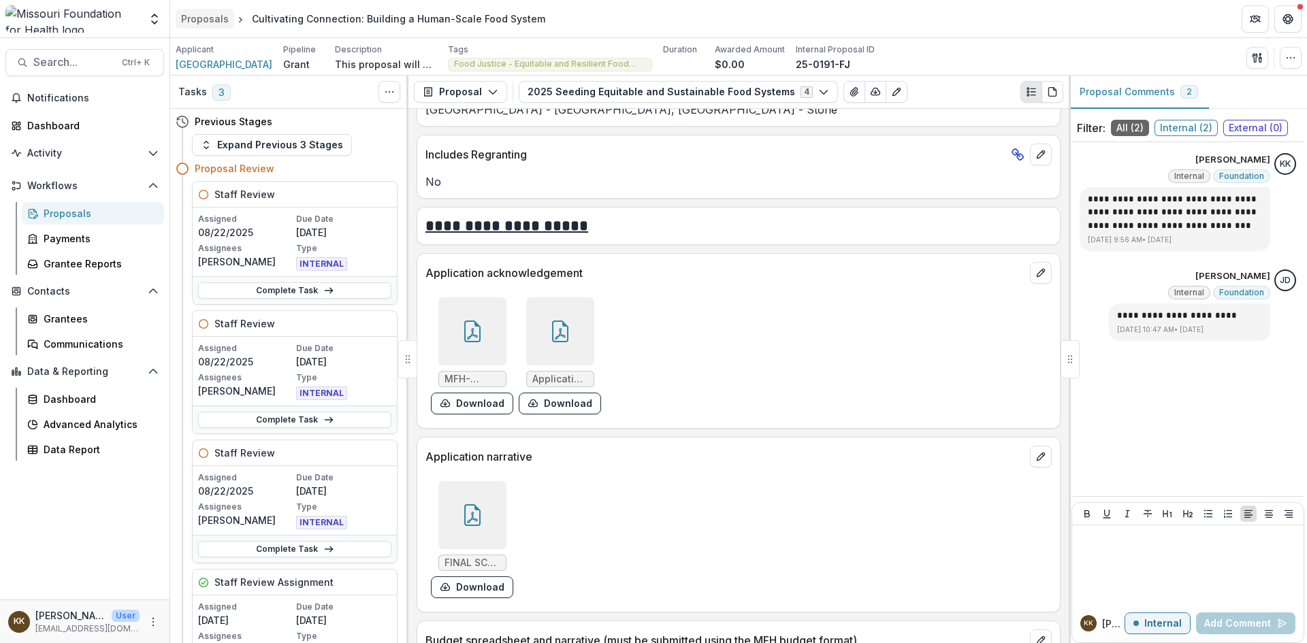
click at [211, 17] on div "Proposals" at bounding box center [205, 19] width 48 height 14
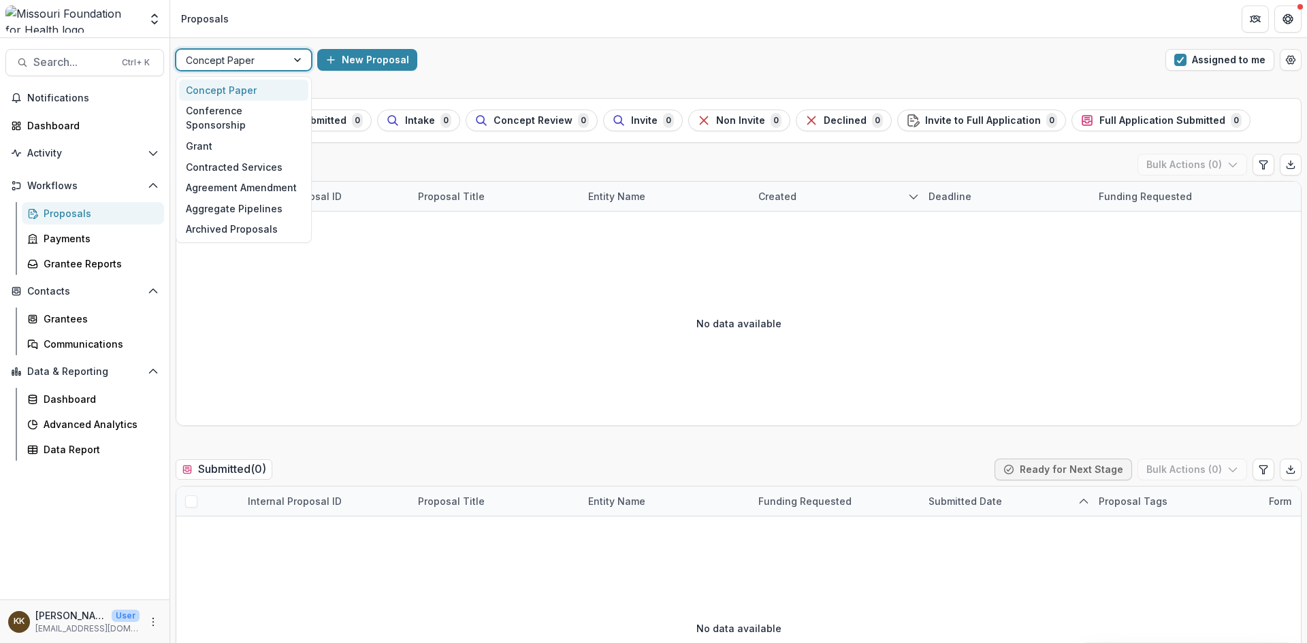
click at [235, 50] on div "Concept Paper" at bounding box center [244, 60] width 136 height 22
click at [206, 135] on div "Grant" at bounding box center [243, 145] width 129 height 21
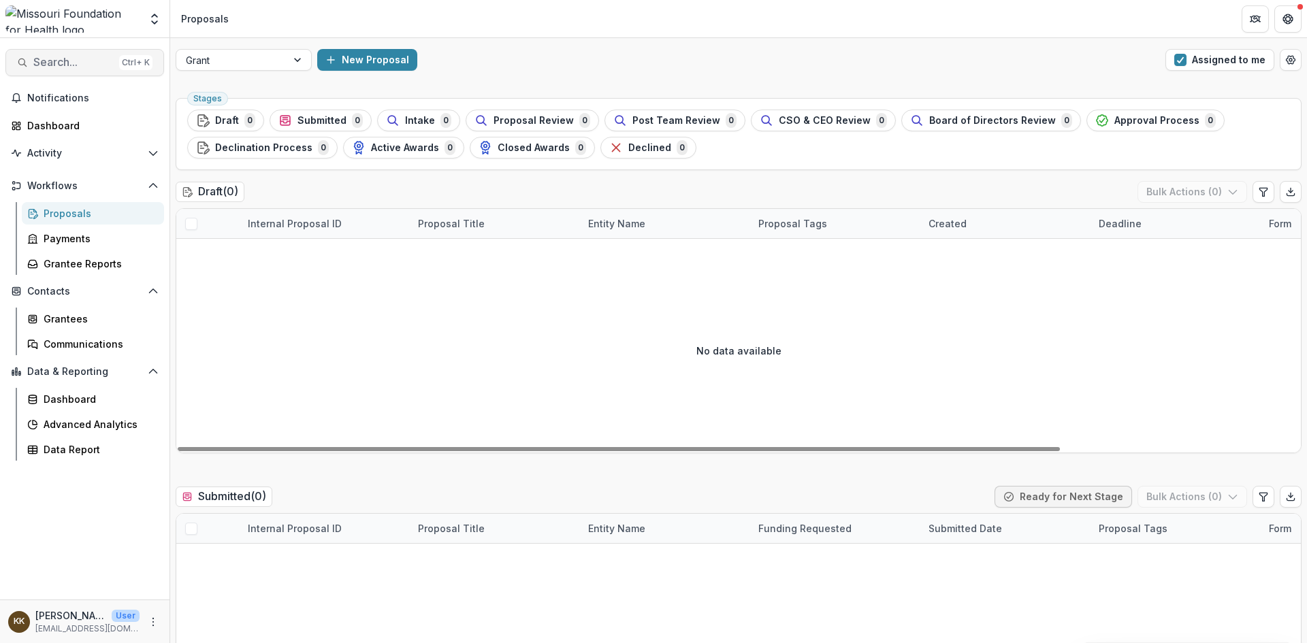
click at [74, 62] on span "Search..." at bounding box center [73, 62] width 80 height 13
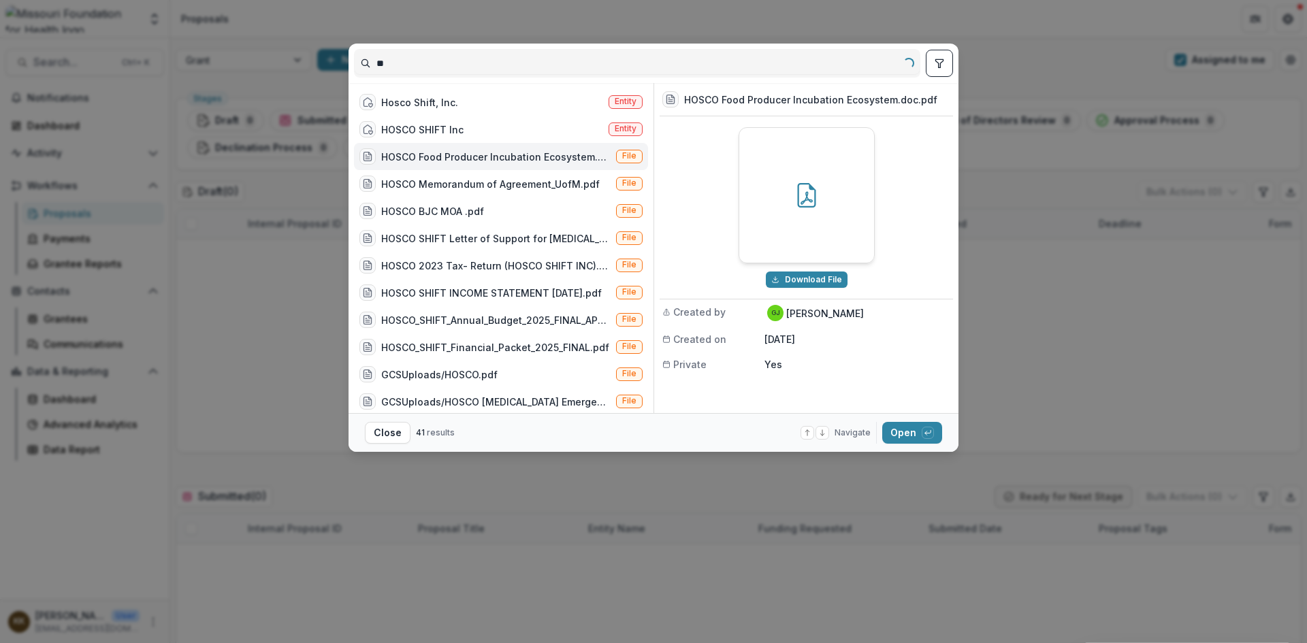
type input "*"
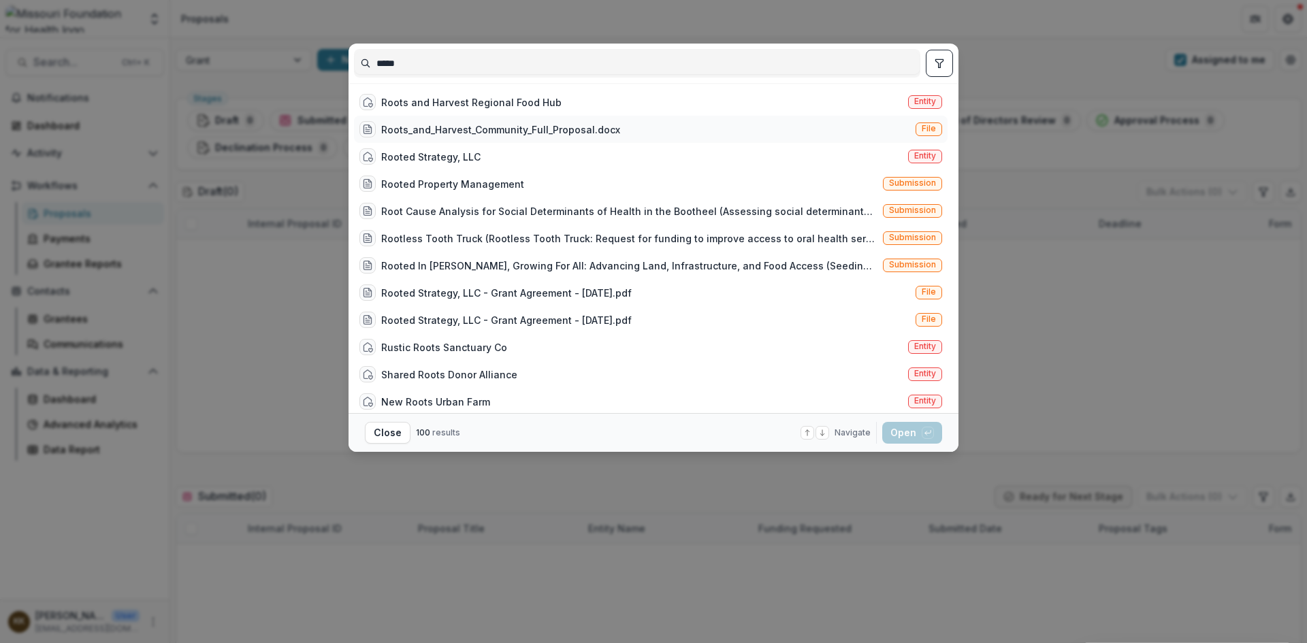
type input "*****"
click at [478, 132] on div "Roots_and_Harvest_Community_Full_Proposal.docx" at bounding box center [500, 129] width 239 height 14
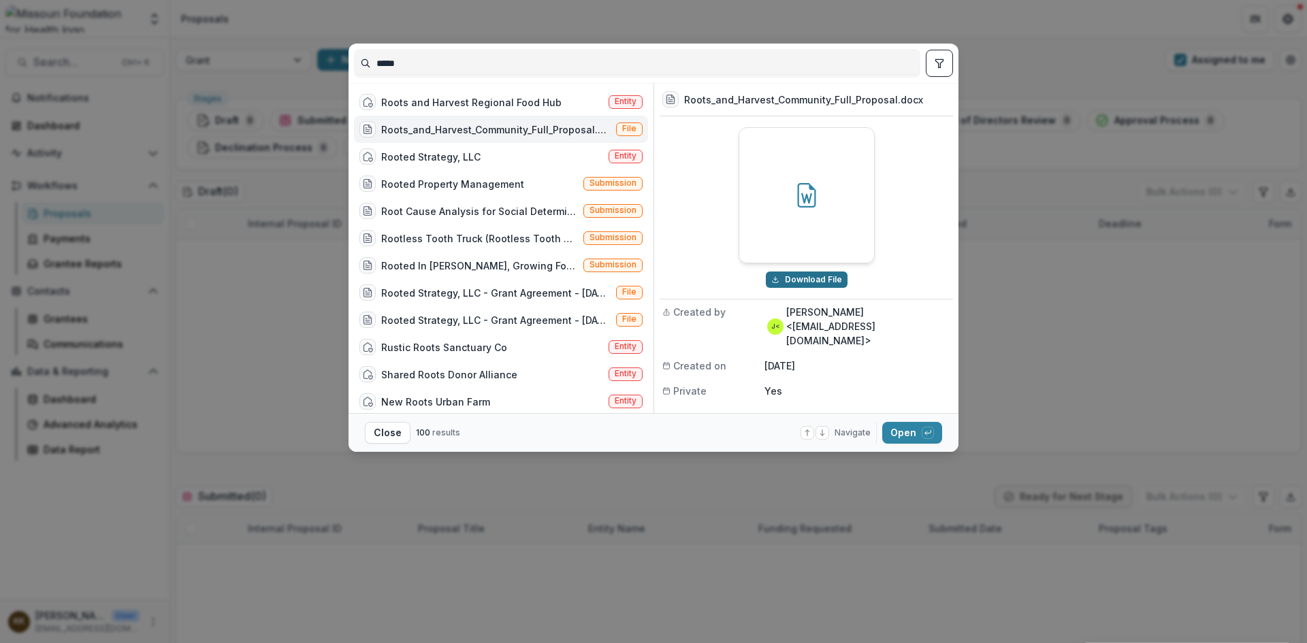
click at [819, 278] on button "Download File" at bounding box center [807, 280] width 82 height 16
click at [897, 431] on button "Open with enter key" at bounding box center [912, 433] width 60 height 22
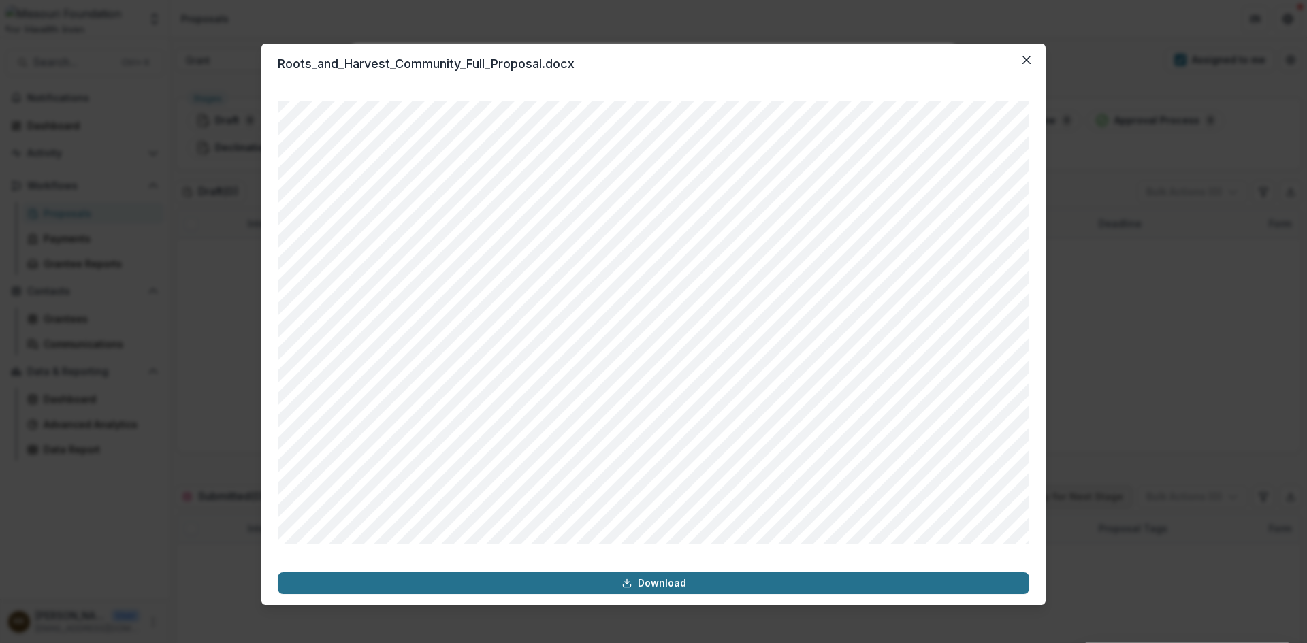
click at [668, 585] on link "Download" at bounding box center [653, 583] width 751 height 22
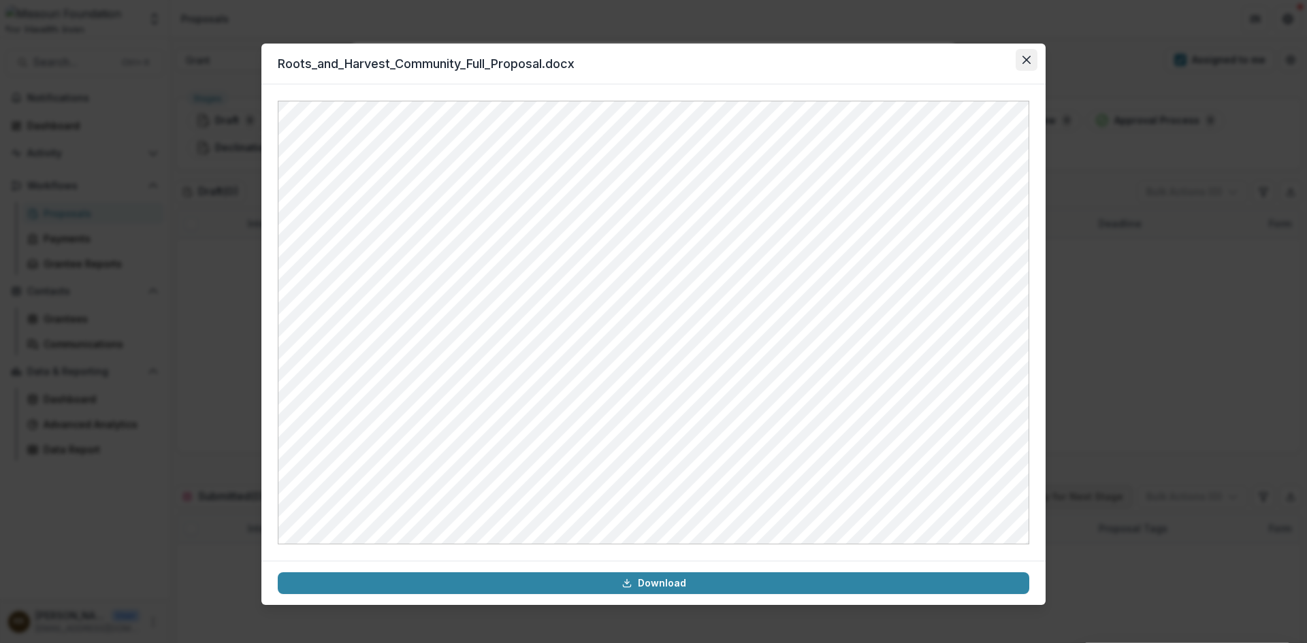
click at [1029, 59] on icon "Close" at bounding box center [1026, 60] width 8 height 8
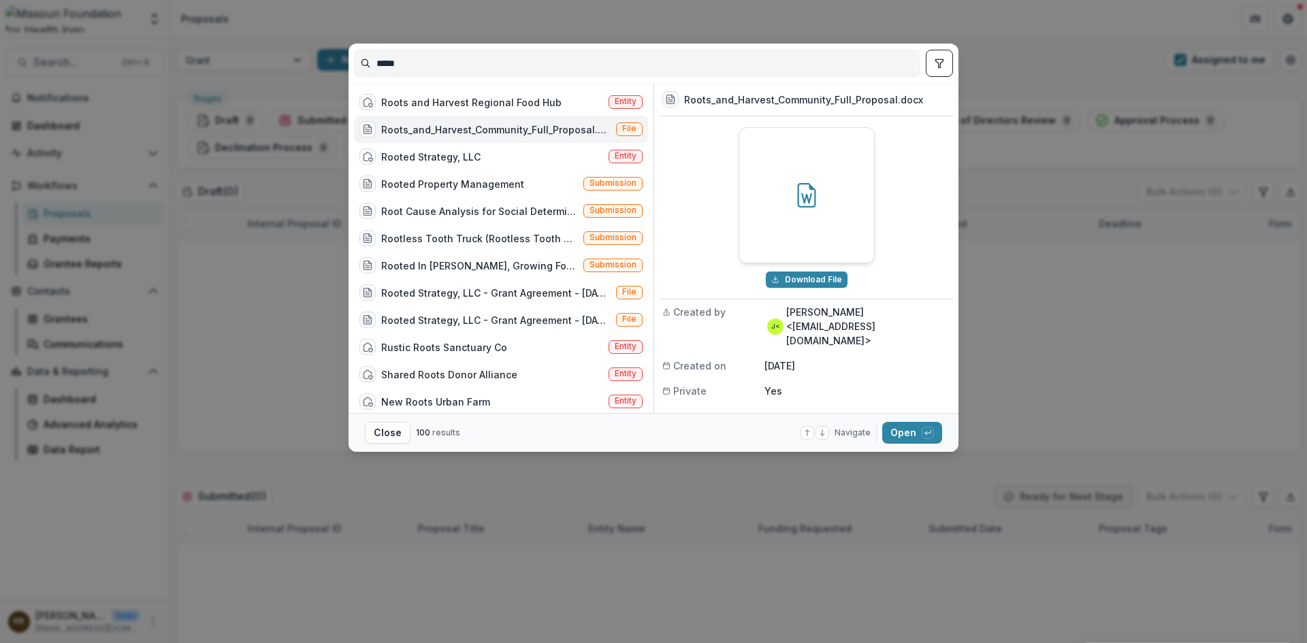
click at [1133, 360] on div "***** Roots and Harvest Regional Food Hub Entity Roots_and_Harvest_Community_Fu…" at bounding box center [653, 321] width 1307 height 643
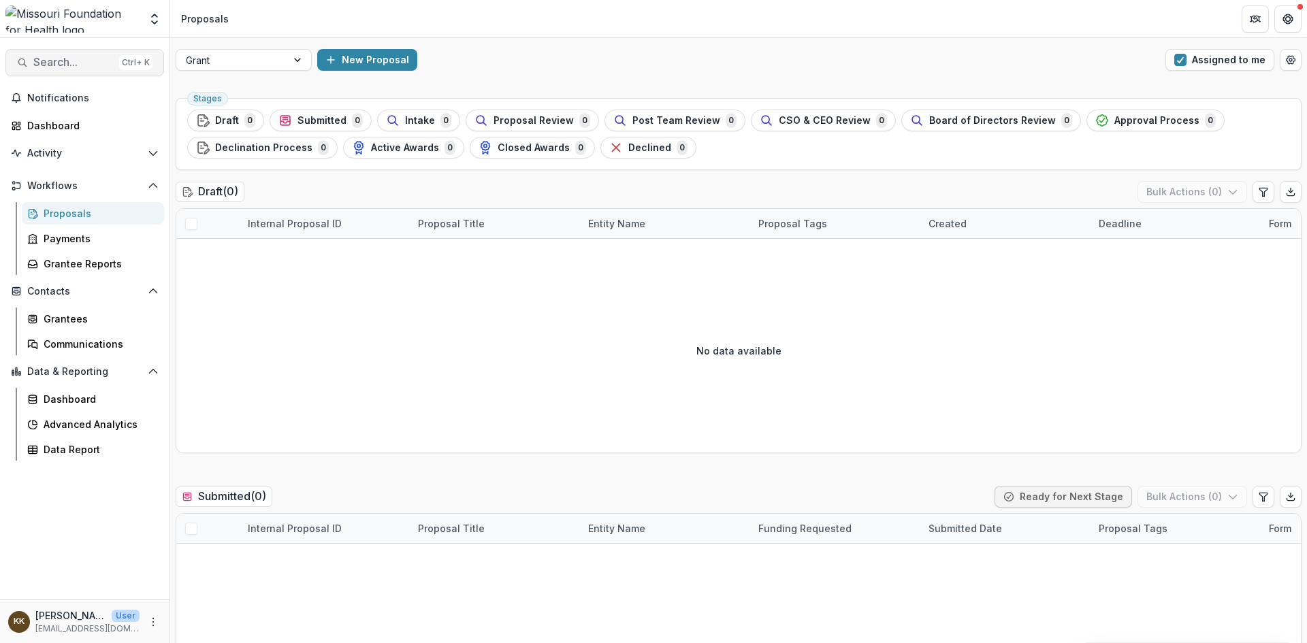
click at [80, 57] on span "Search..." at bounding box center [73, 62] width 80 height 13
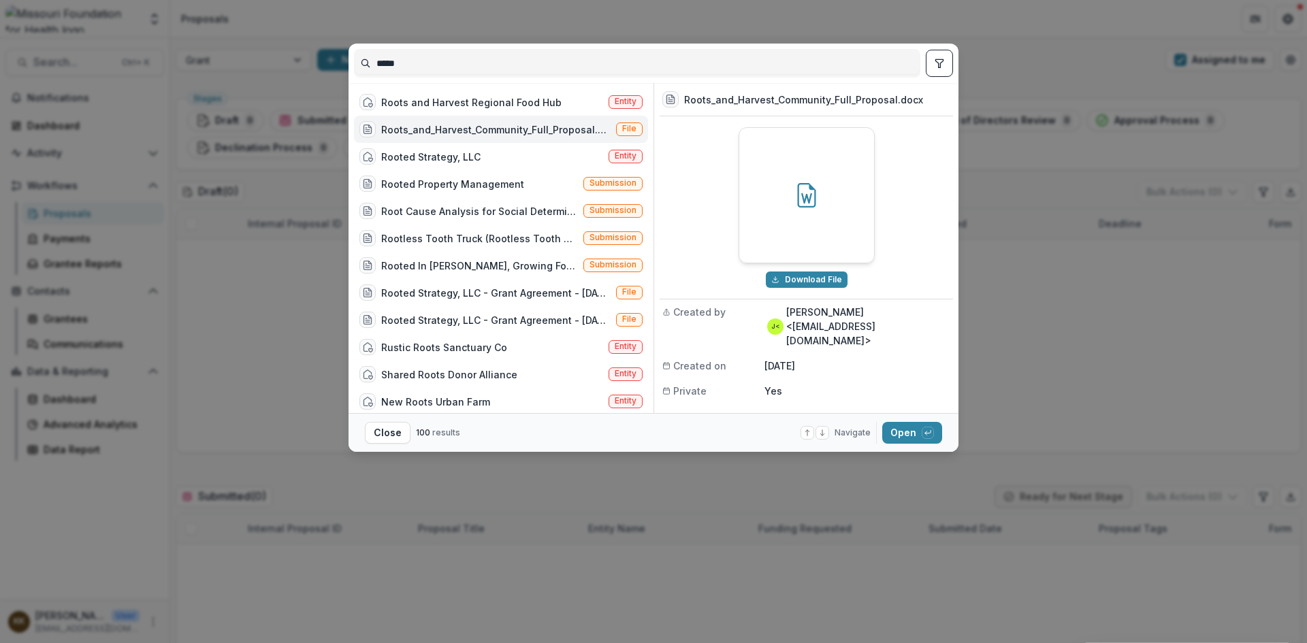
drag, startPoint x: 435, startPoint y: 65, endPoint x: 308, endPoint y: 74, distance: 126.9
click at [308, 74] on div "***** Roots and Harvest Regional Food Hub Entity Roots_and_Harvest_Community_Fu…" at bounding box center [653, 321] width 1307 height 643
type input "**********"
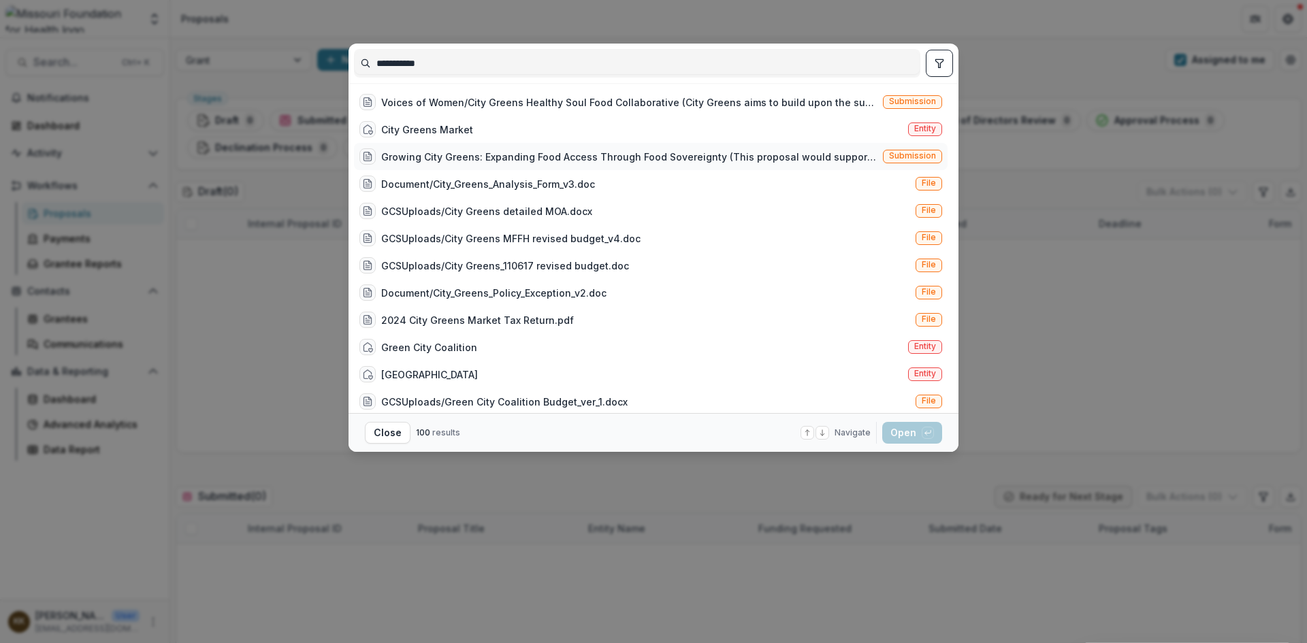
click at [447, 156] on div "Growing City Greens: Expanding Food Access Through Food Sovereignty (This propo…" at bounding box center [629, 157] width 496 height 14
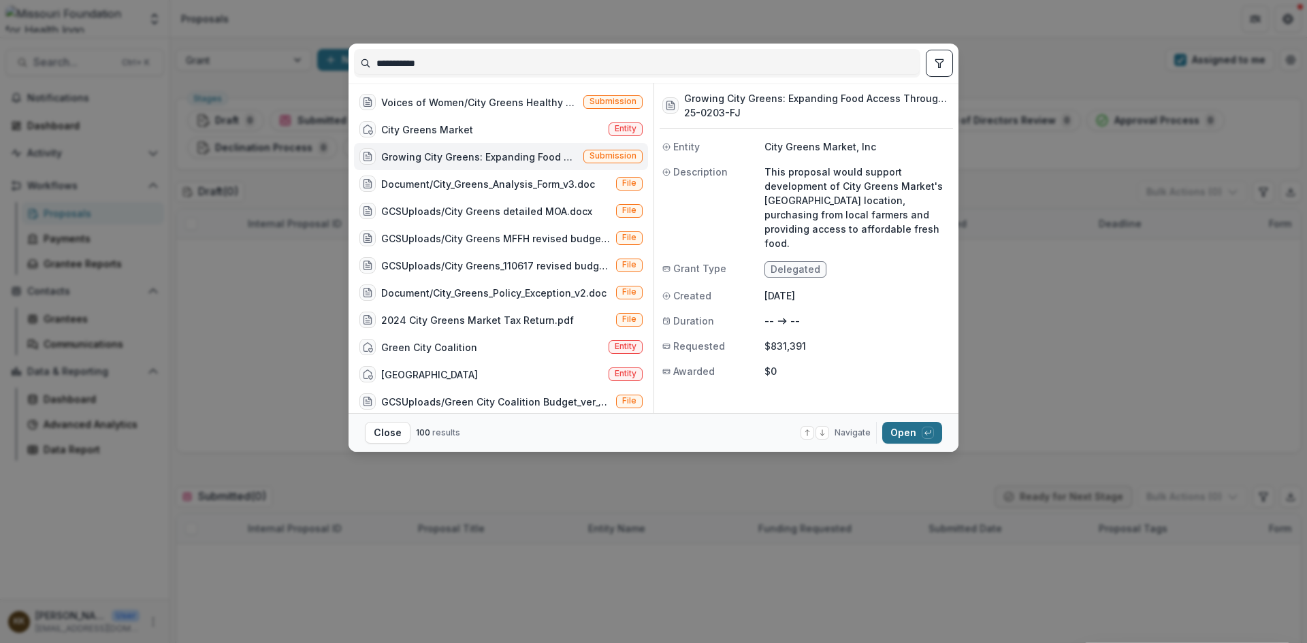
click at [900, 435] on button "Open with enter key" at bounding box center [912, 433] width 60 height 22
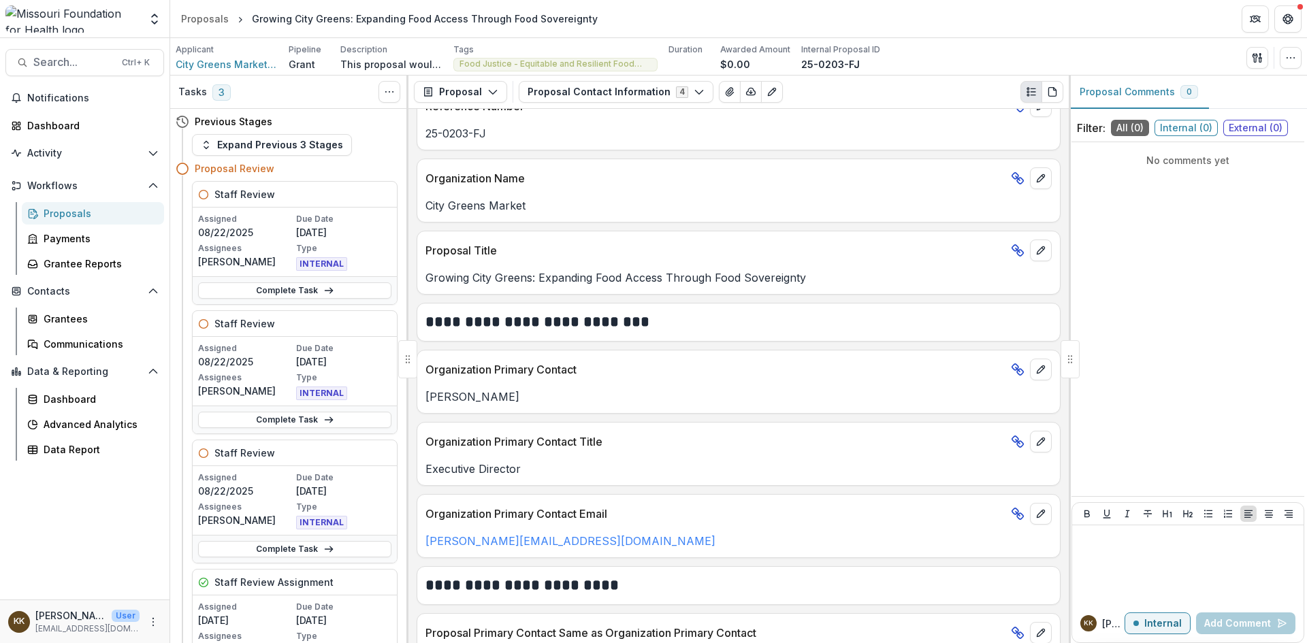
scroll to position [68, 0]
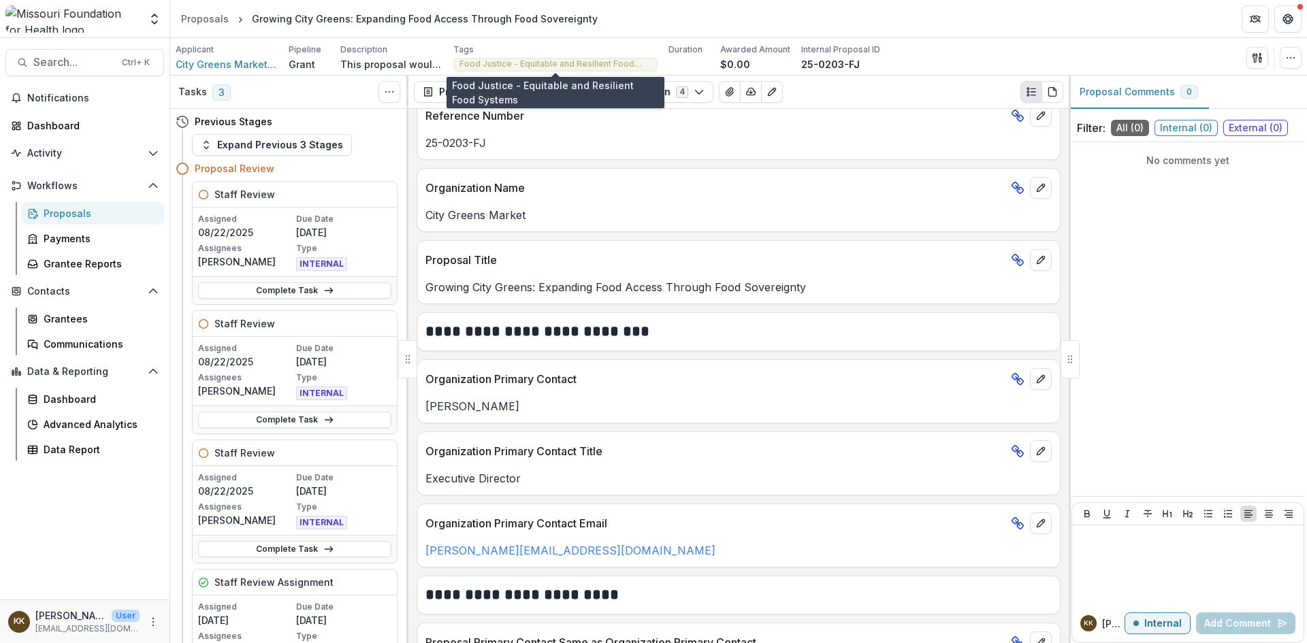
click at [587, 65] on span "Food Justice - Equitable and Resilient Food Systems" at bounding box center [555, 64] width 192 height 10
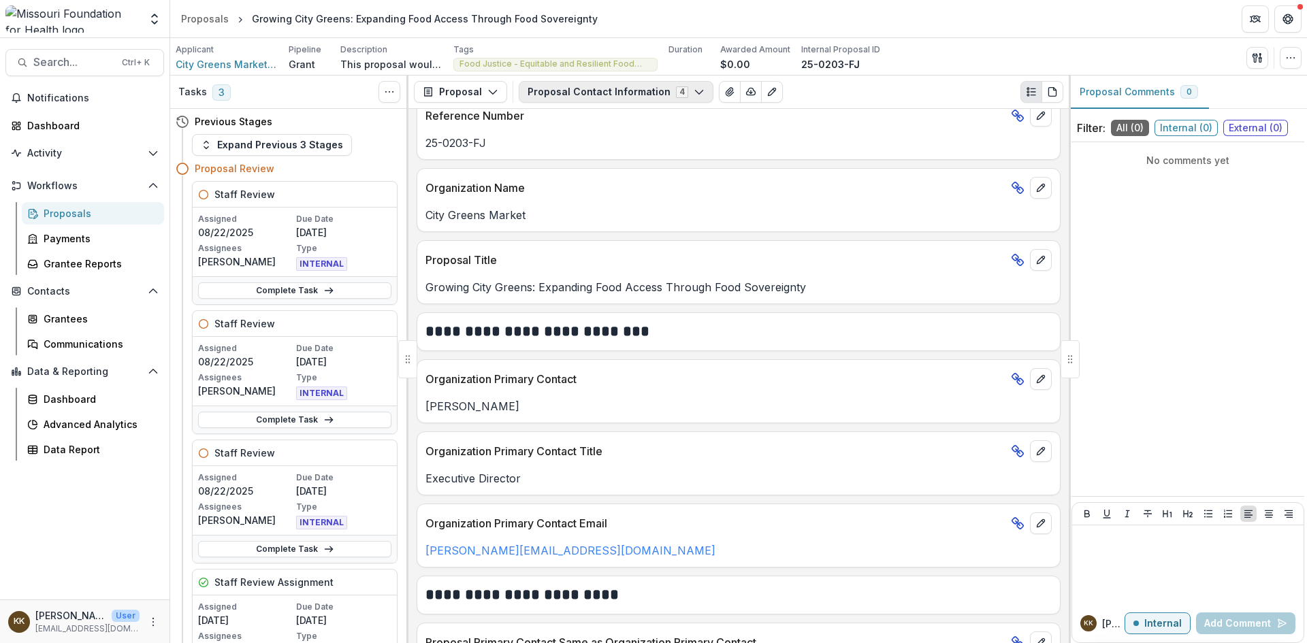
click at [586, 86] on button "Proposal Contact Information 4" at bounding box center [616, 92] width 195 height 22
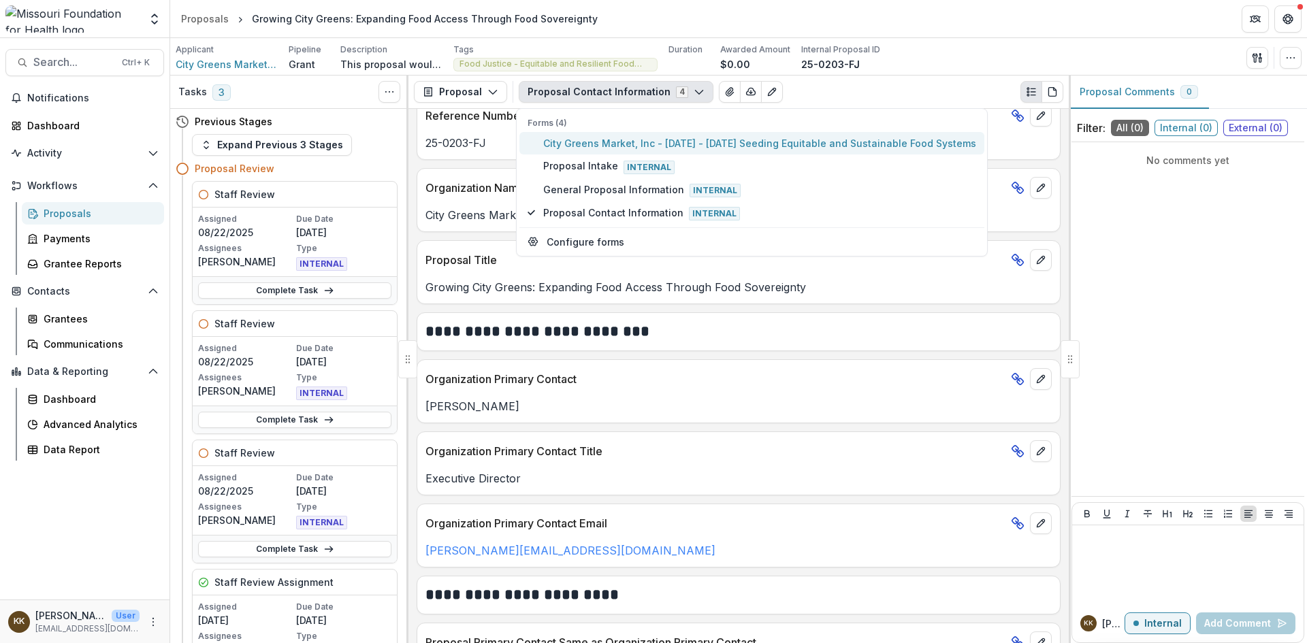
click at [612, 147] on span "City Greens Market, Inc - [DATE] - [DATE] Seeding Equitable and Sustainable Foo…" at bounding box center [759, 143] width 433 height 14
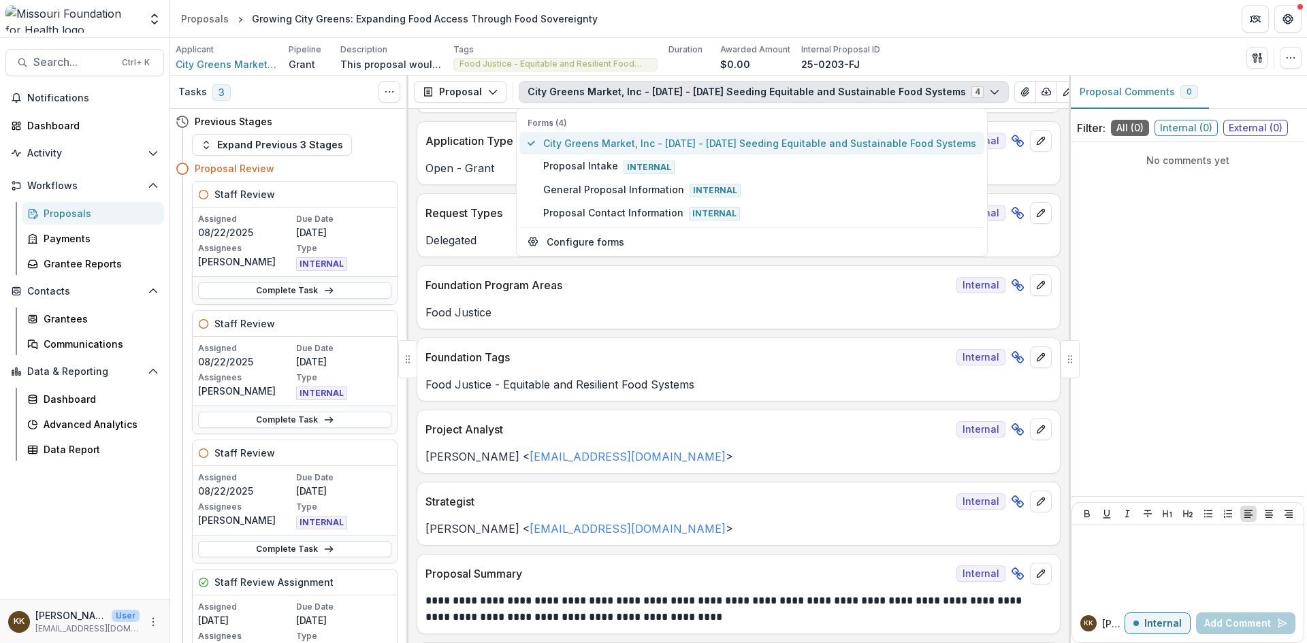
click at [612, 147] on span "City Greens Market, Inc - [DATE] - [DATE] Seeding Equitable and Sustainable Foo…" at bounding box center [759, 143] width 433 height 14
click at [893, 141] on span "City Greens Market, Inc - [DATE] - [DATE] Seeding Equitable and Sustainable Foo…" at bounding box center [759, 143] width 433 height 14
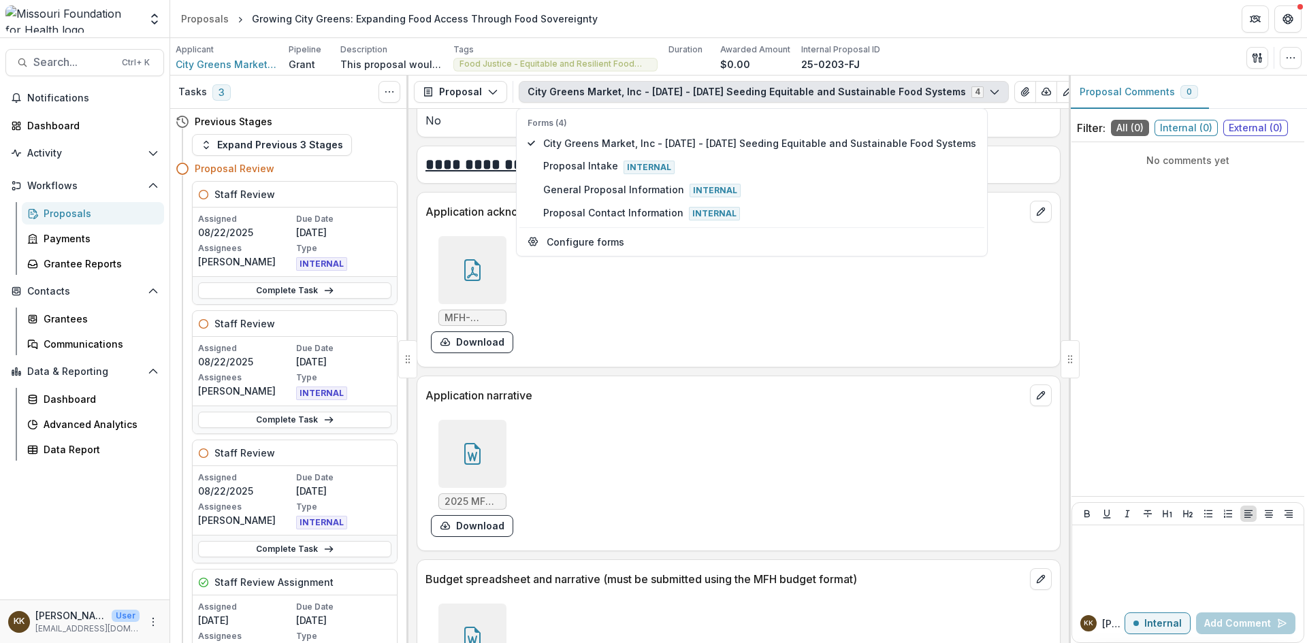
scroll to position [4151, 0]
click at [470, 455] on icon at bounding box center [472, 453] width 22 height 22
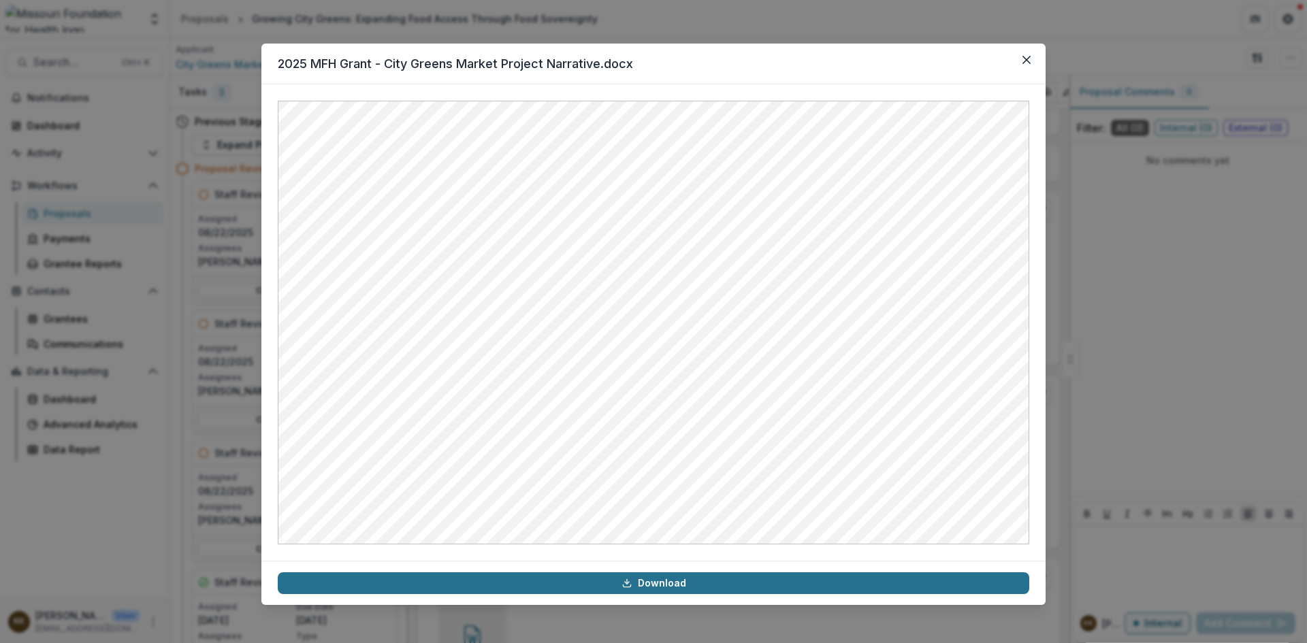
click at [650, 588] on link "Download" at bounding box center [653, 583] width 751 height 22
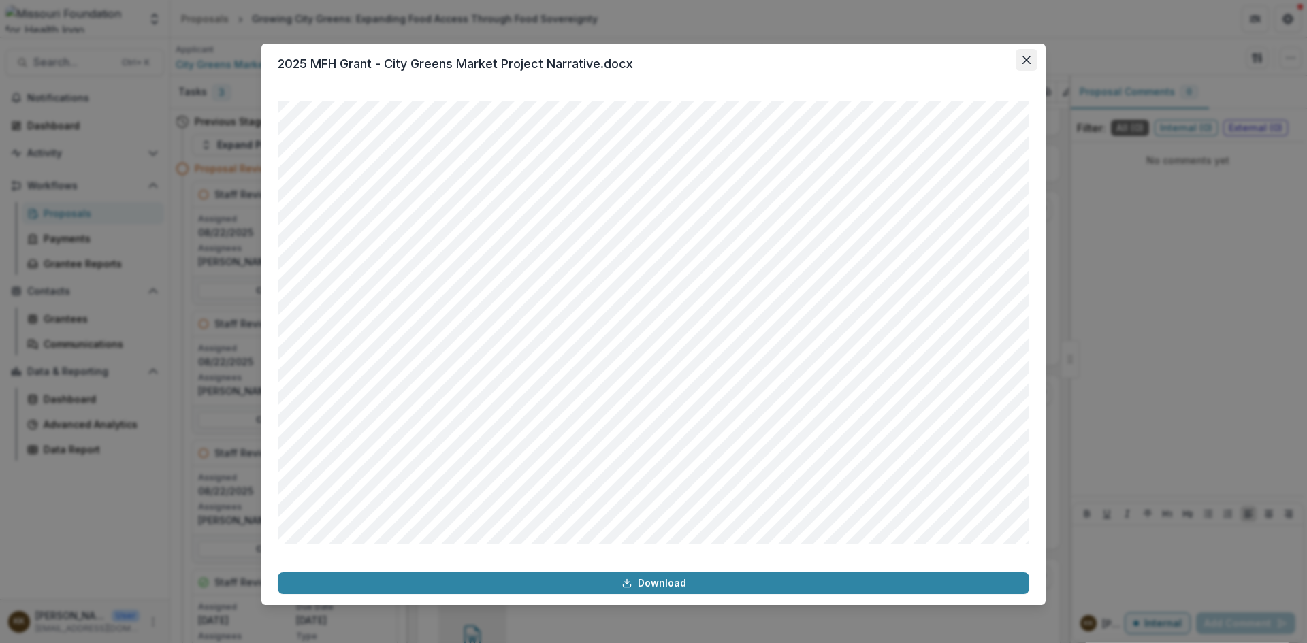
click at [1030, 63] on button "Close" at bounding box center [1026, 60] width 22 height 22
